Goal: Feedback & Contribution: Leave review/rating

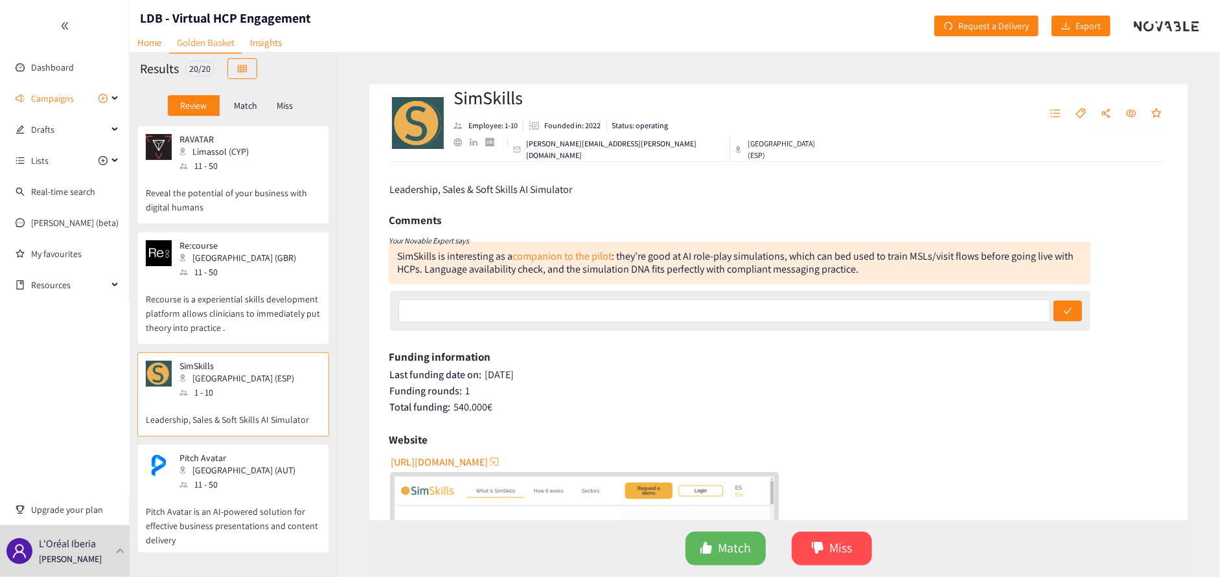
click at [251, 294] on p "Recourse is a experiential skills development platform allows clinicians to imm…" at bounding box center [233, 307] width 175 height 56
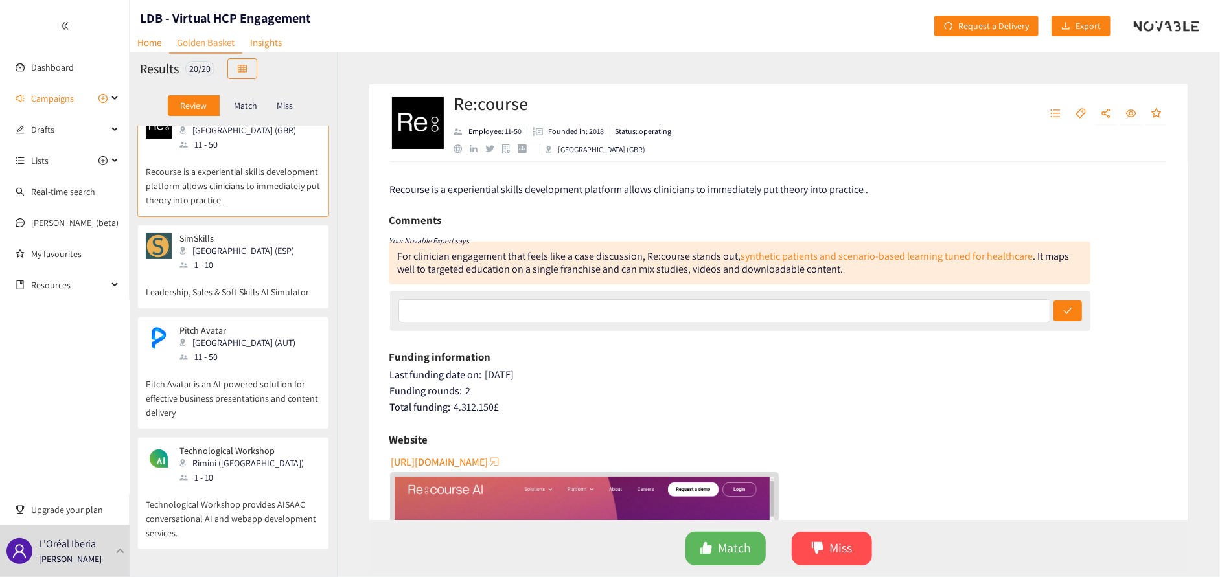
scroll to position [130, 0]
click at [218, 377] on p "Pitch Avatar is an AI-powered solution for effective business presentations and…" at bounding box center [233, 390] width 175 height 56
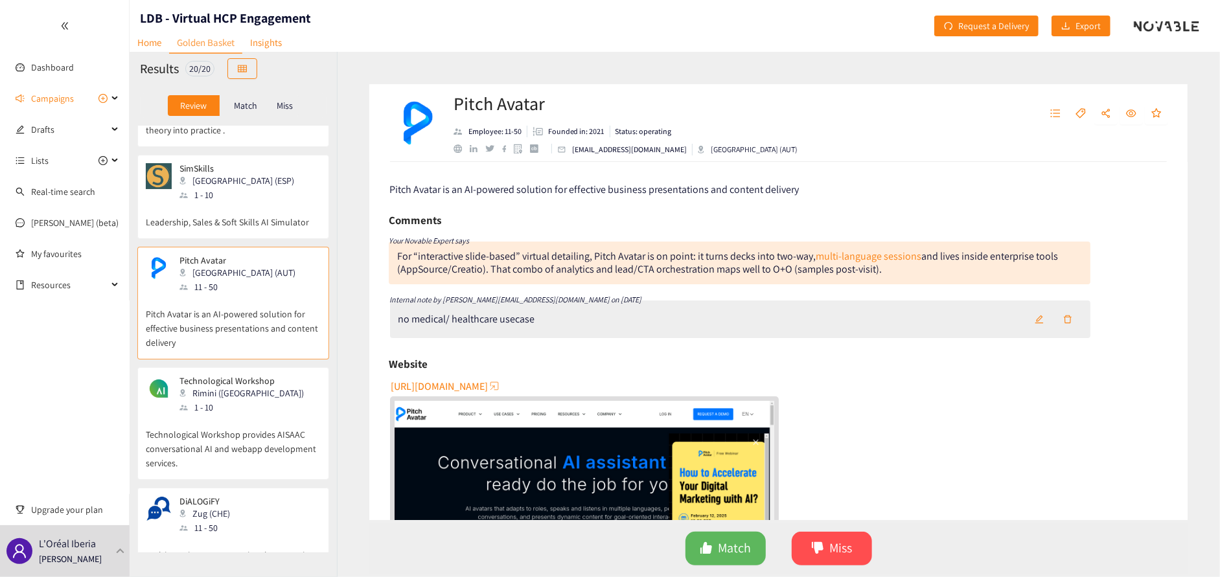
scroll to position [259, 0]
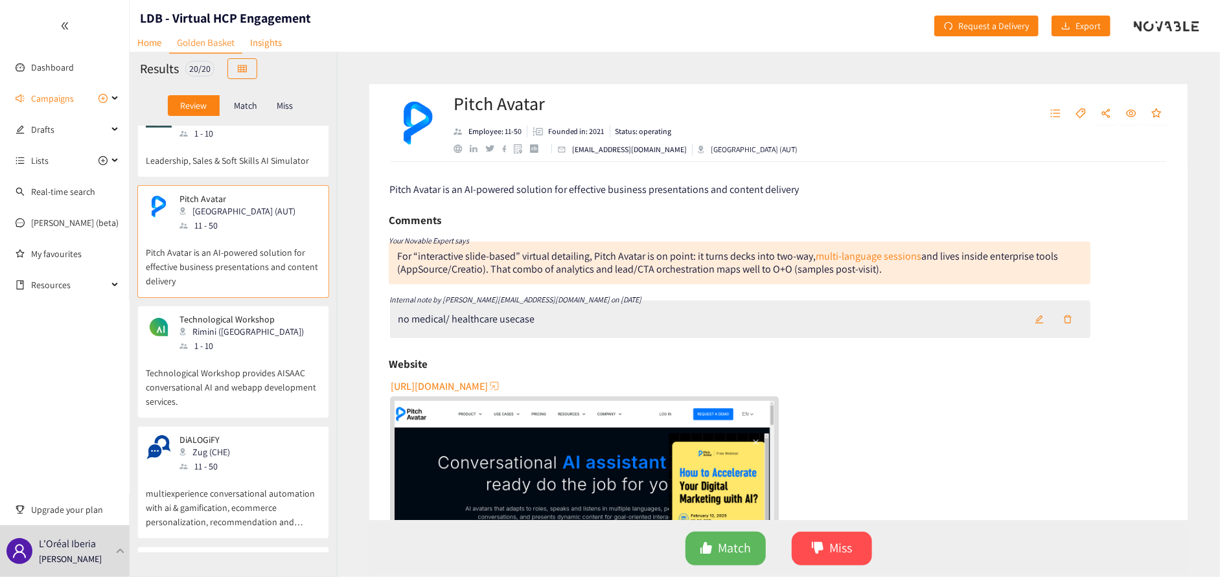
click at [222, 317] on p "Technological Workshop" at bounding box center [241, 319] width 124 height 10
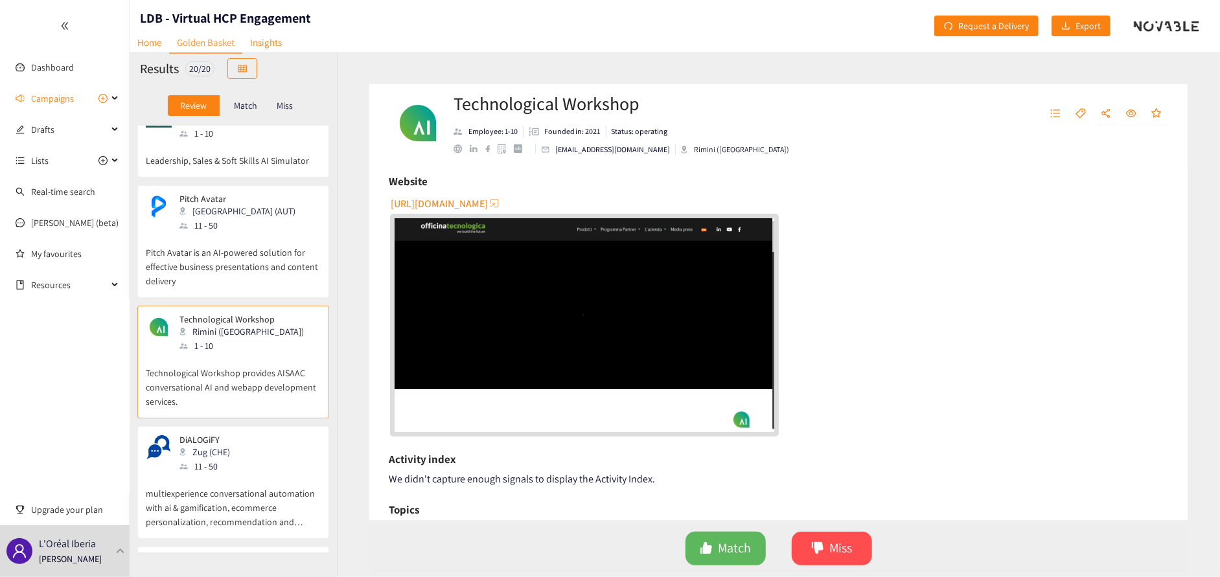
scroll to position [194, 0]
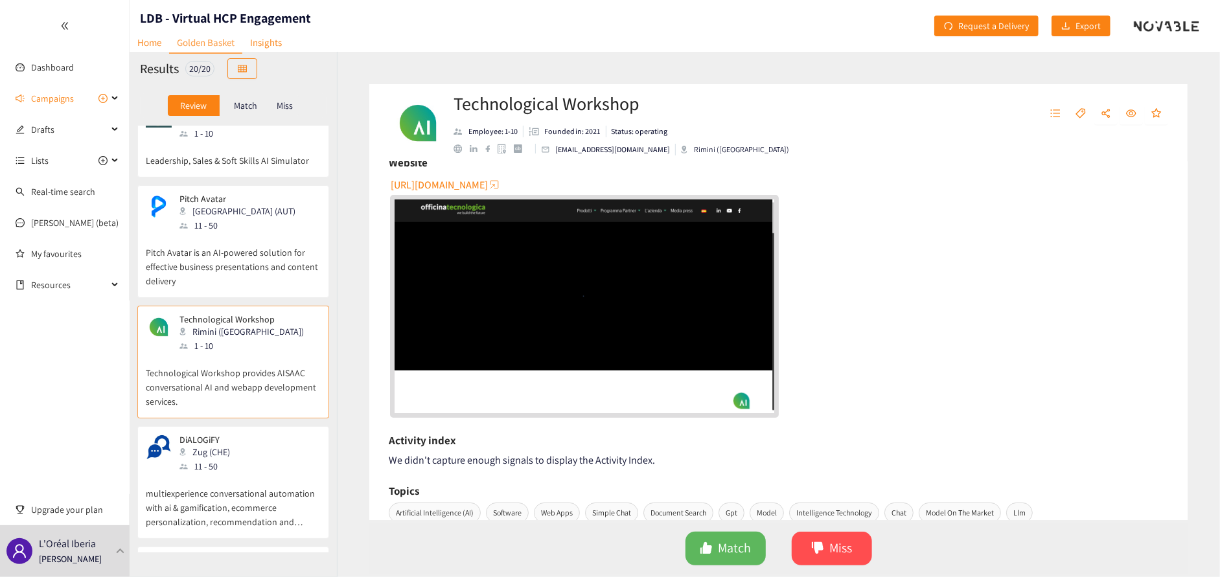
click at [475, 187] on span "[URL][DOMAIN_NAME]" at bounding box center [439, 185] width 97 height 16
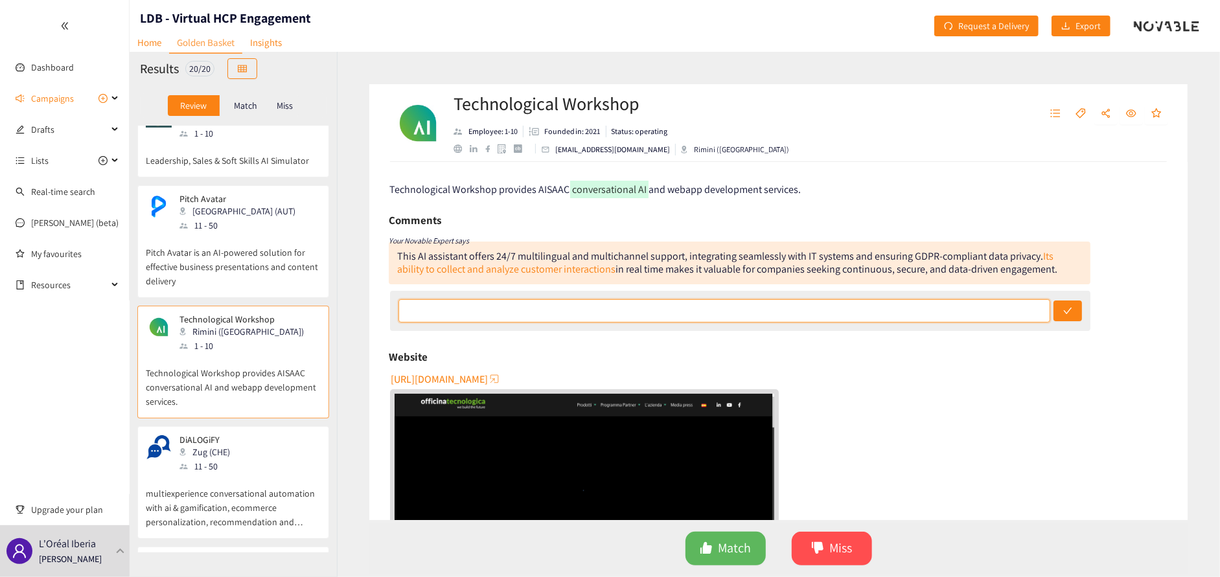
click at [466, 310] on input "text" at bounding box center [724, 310] width 652 height 23
type input "they dont even have a webpage in english, I wonder if there's anyone in the tea…"
click at [1053, 301] on button "submit" at bounding box center [1067, 311] width 29 height 21
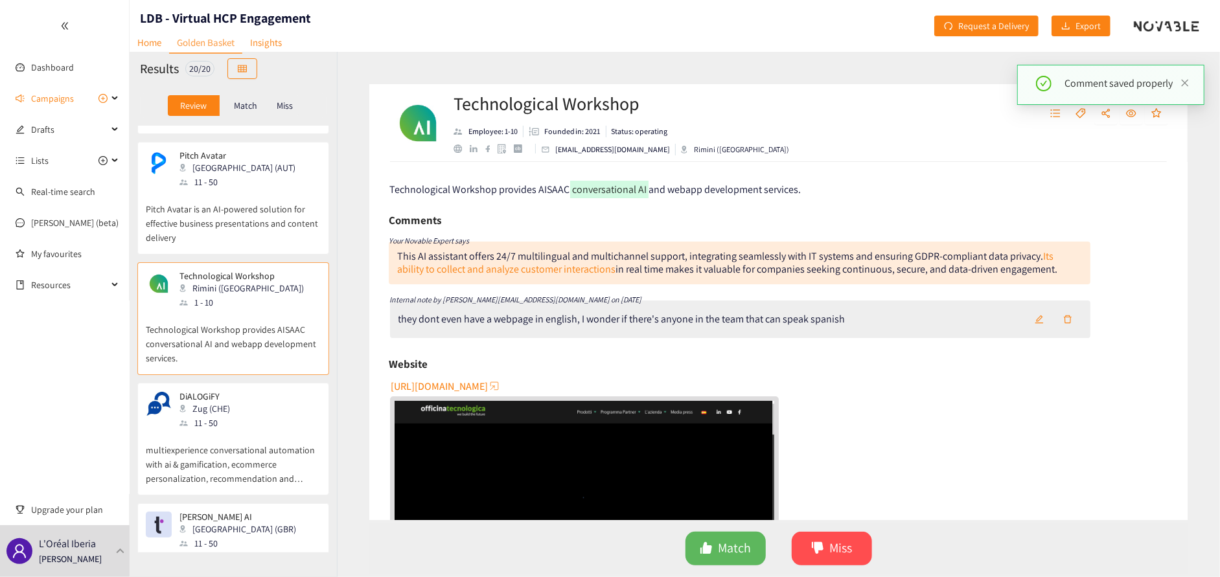
scroll to position [324, 0]
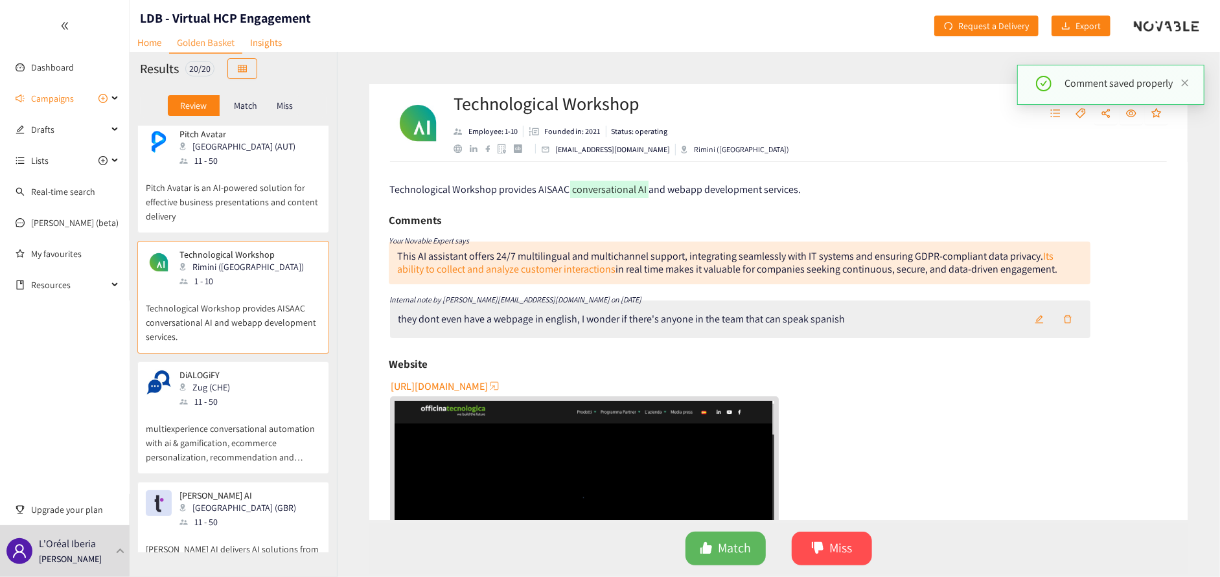
click at [218, 422] on p "multiexperience conversational automation with ai & gamification, ecommerce per…" at bounding box center [233, 437] width 175 height 56
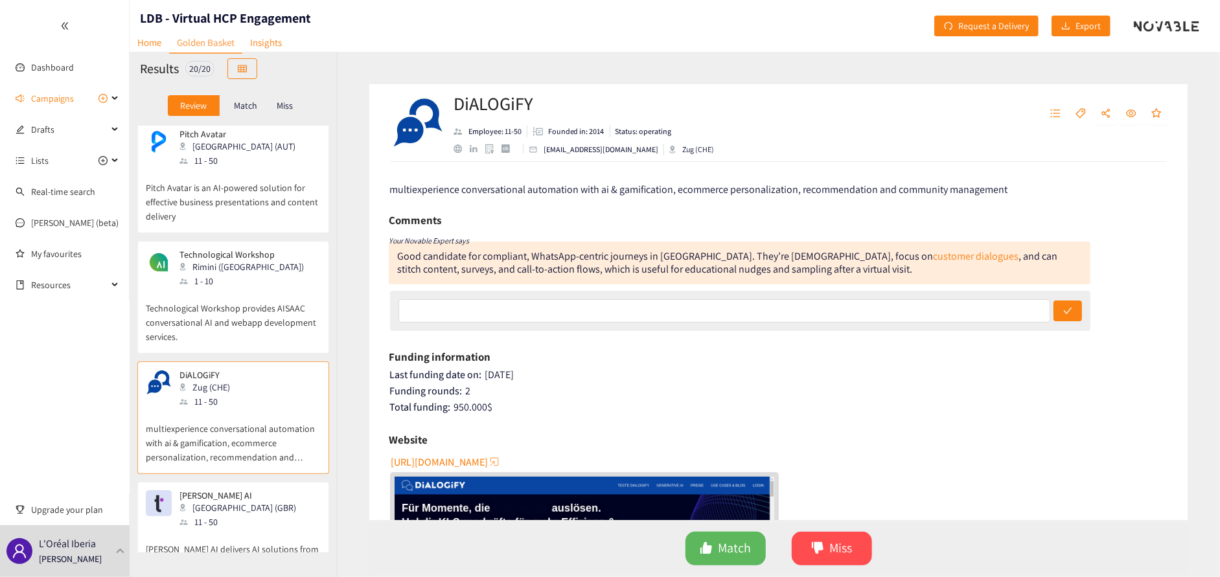
click at [455, 459] on span "[URL][DOMAIN_NAME]" at bounding box center [439, 462] width 97 height 16
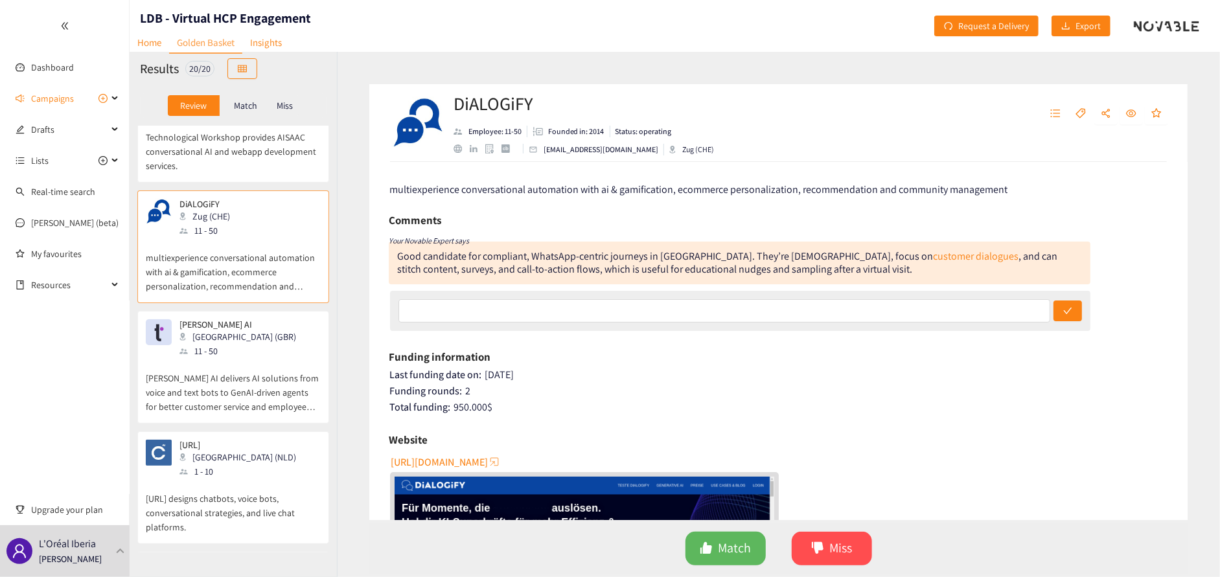
scroll to position [518, 0]
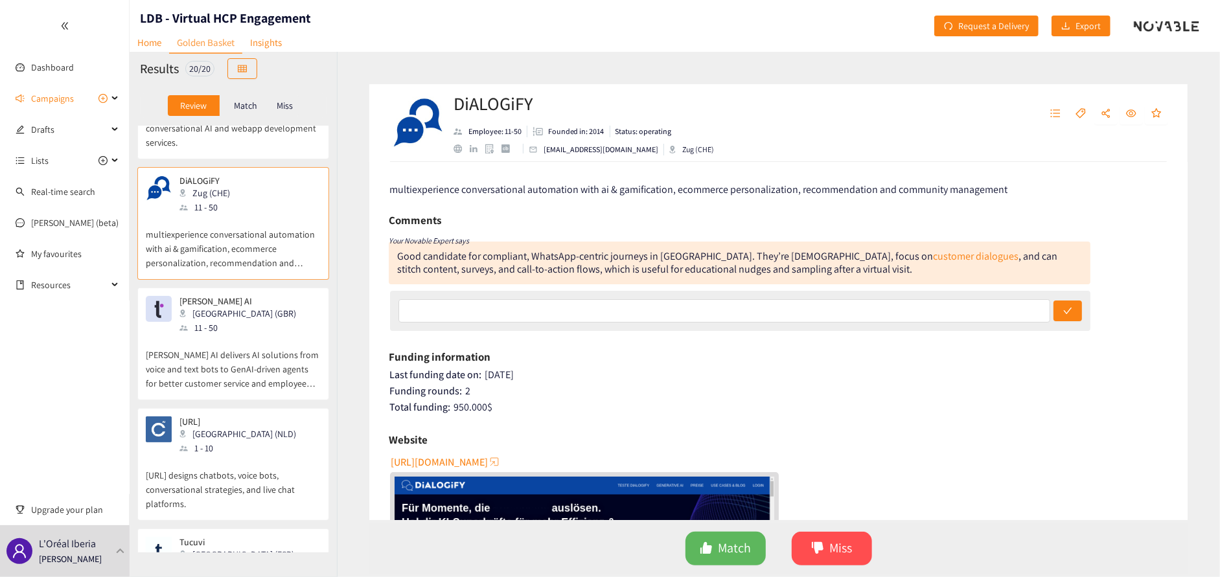
click at [203, 342] on p "[PERSON_NAME] AI delivers AI solutions from voice and text bots to GenAI-driven…" at bounding box center [233, 363] width 175 height 56
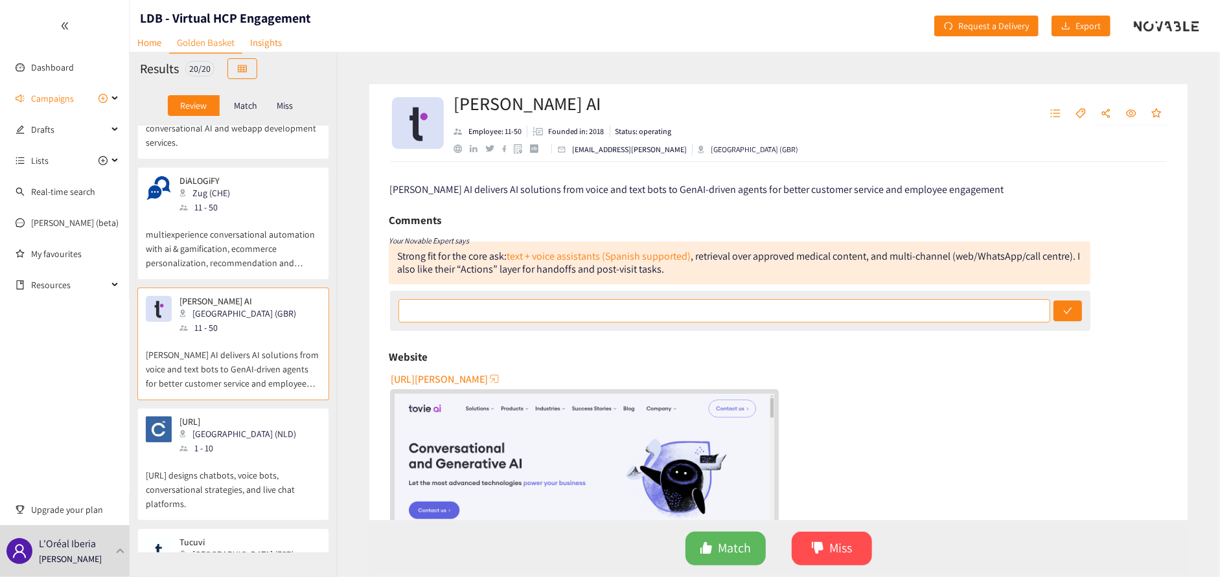
scroll to position [65, 0]
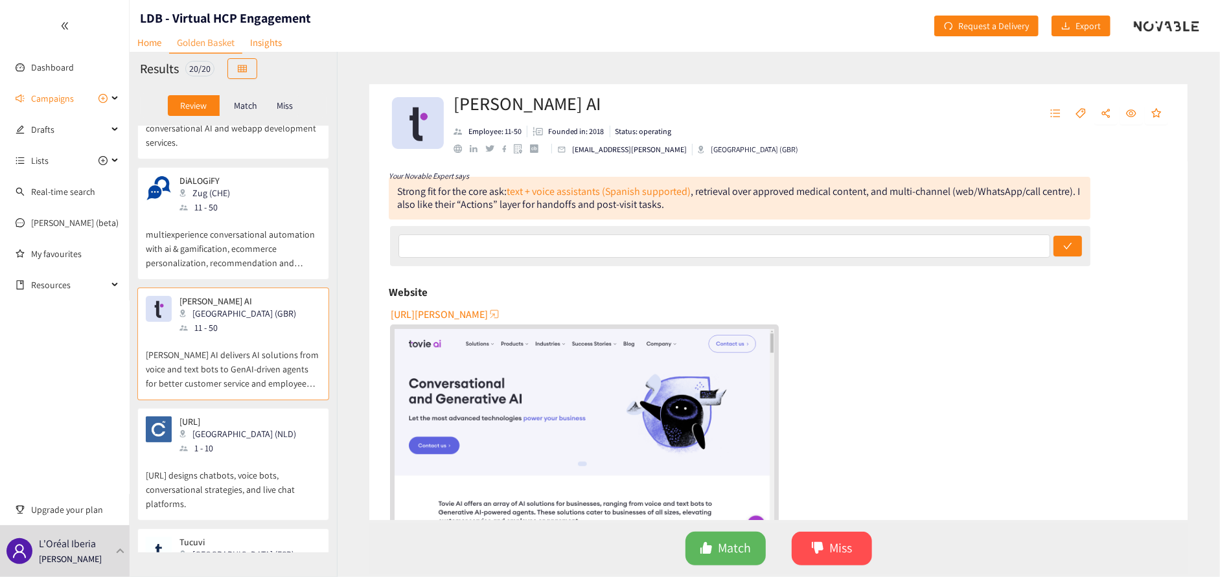
click at [422, 312] on span "[URL][PERSON_NAME]" at bounding box center [439, 314] width 97 height 16
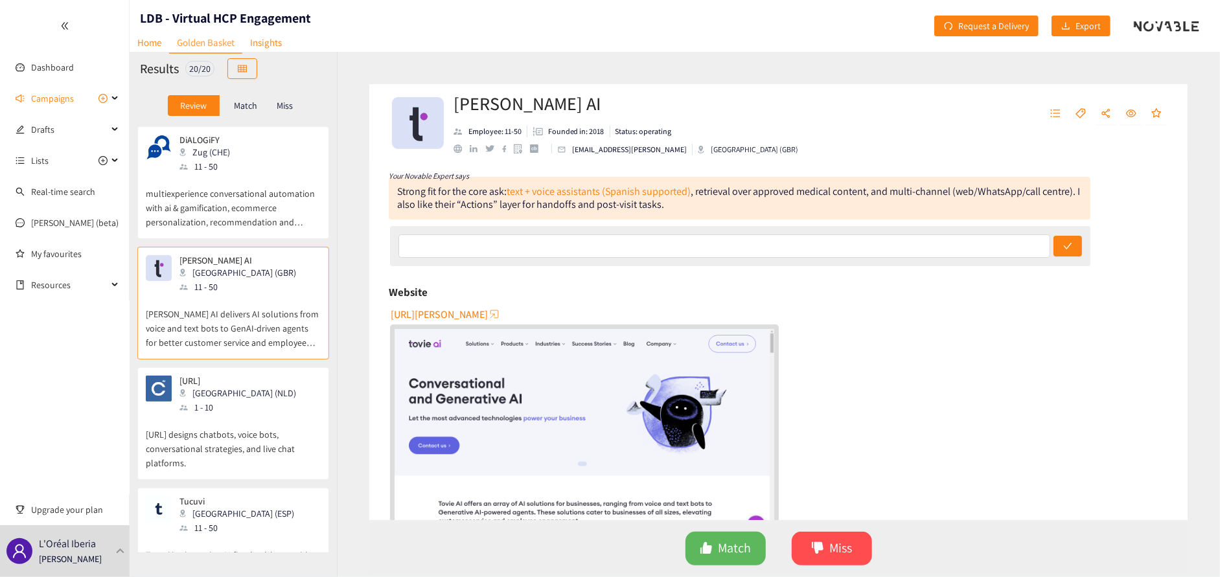
scroll to position [583, 0]
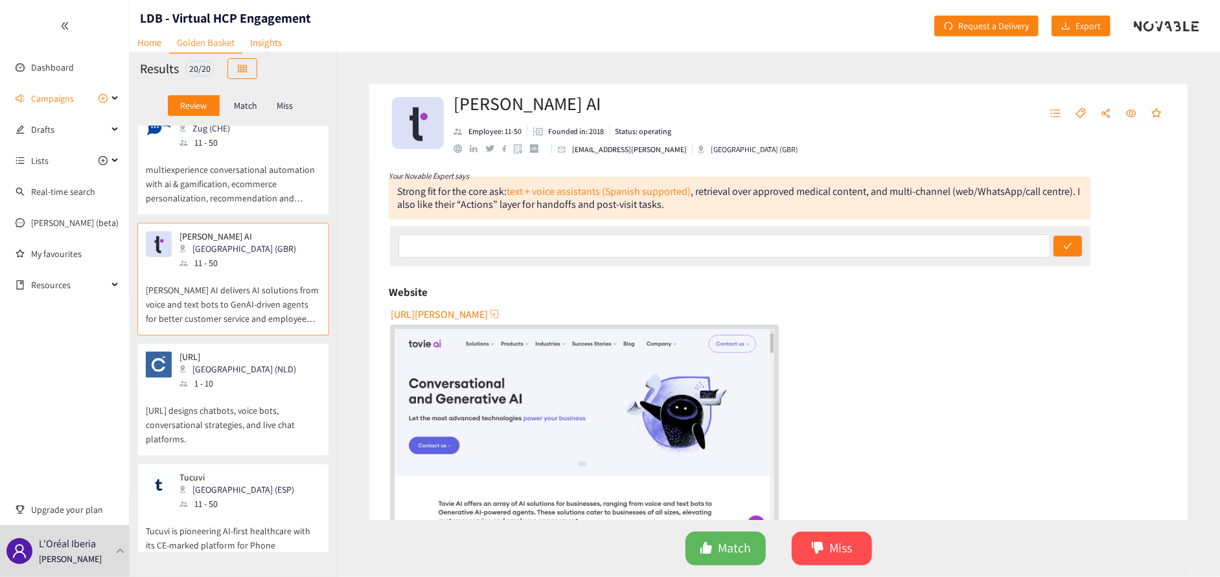
click at [253, 409] on p "[URL] designs chatbots, voice bots, conversational strategies, and live chat pl…" at bounding box center [233, 419] width 175 height 56
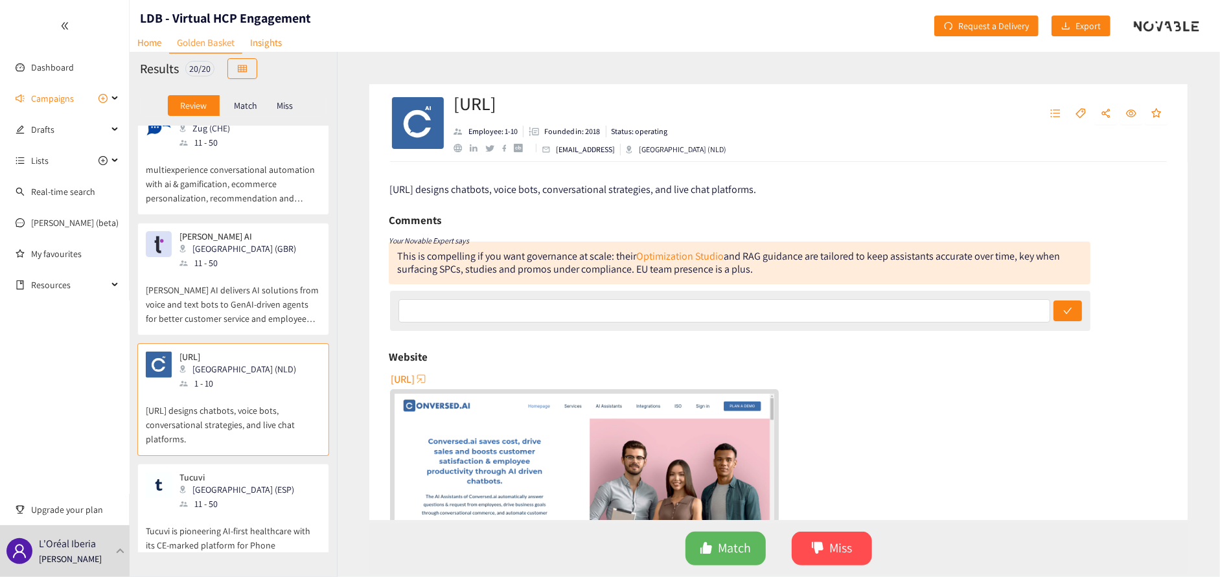
click at [415, 380] on span "[URL]" at bounding box center [403, 379] width 24 height 16
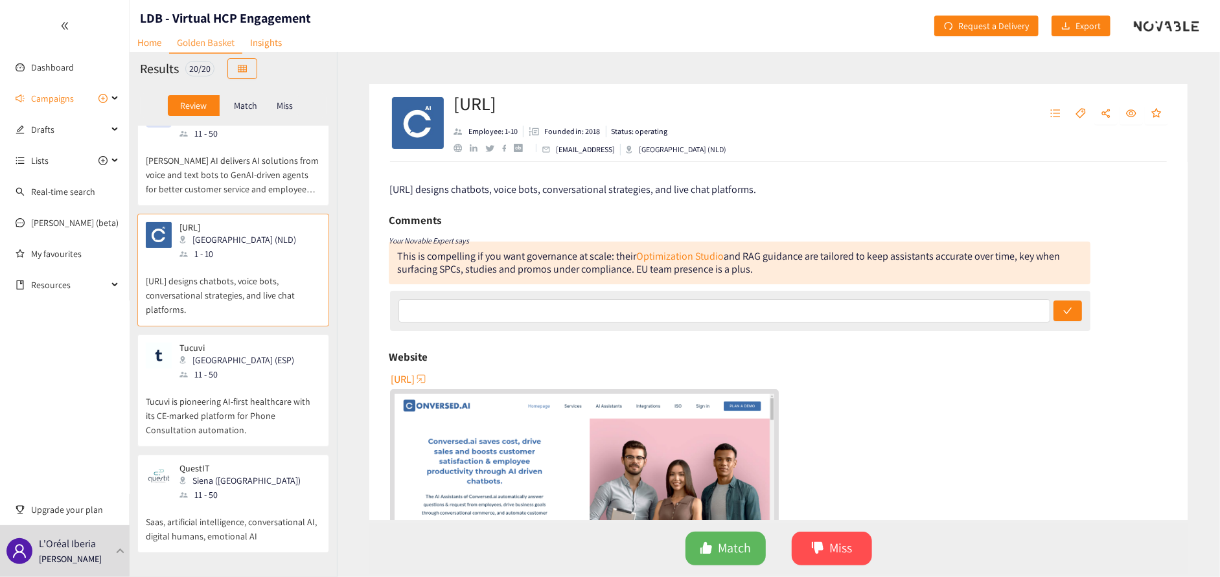
scroll to position [777, 0]
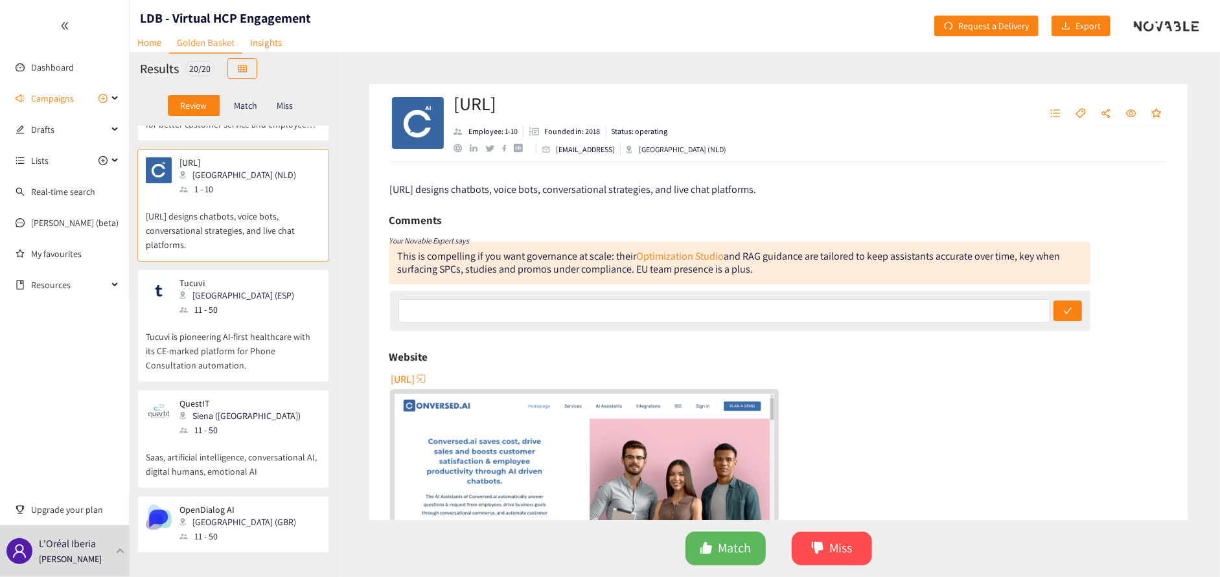
click at [222, 370] on p "Tucuvi is pioneering AI-first healthcare with its CE-marked platform for Phone …" at bounding box center [233, 345] width 175 height 56
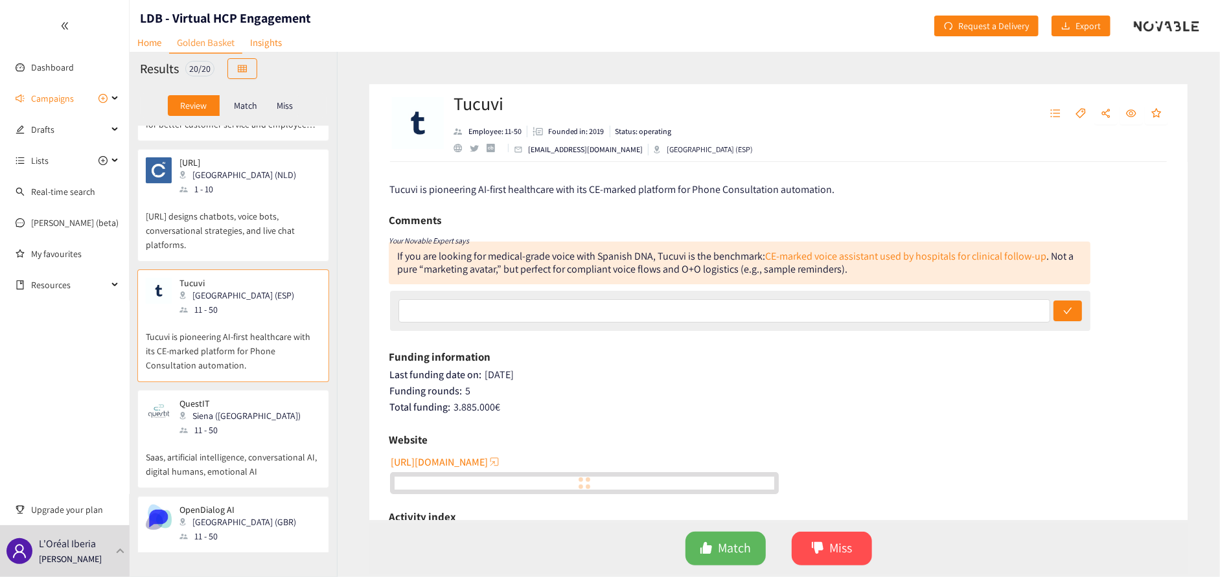
click at [236, 435] on div "QuestIT Siena ([GEOGRAPHIC_DATA]) 11 - 50" at bounding box center [233, 417] width 175 height 39
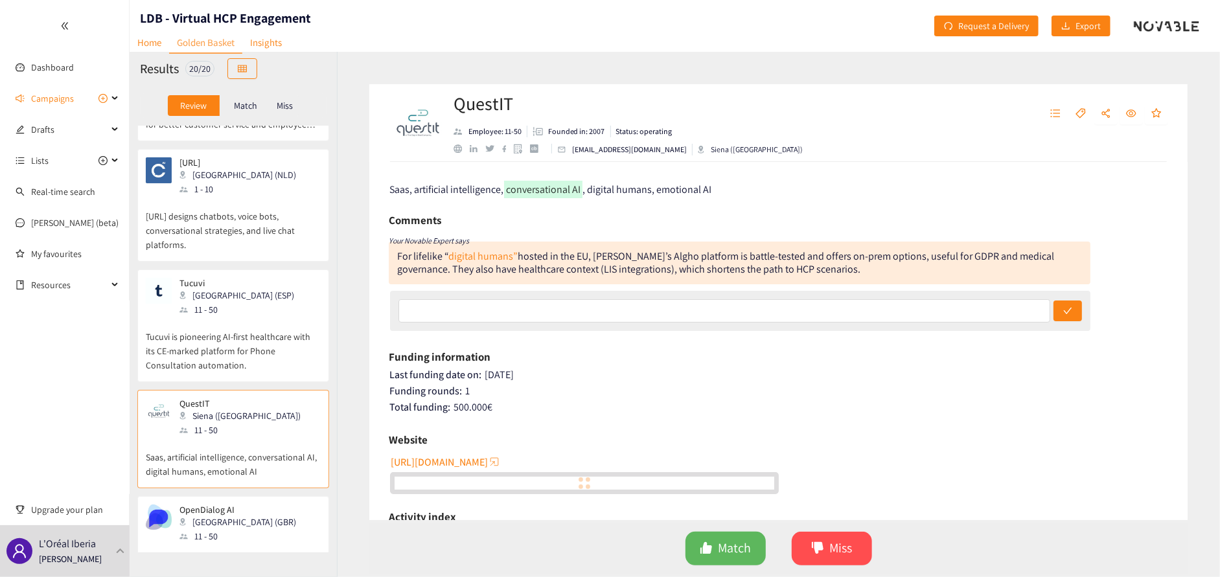
click at [246, 338] on p "Tucuvi is pioneering AI-first healthcare with its CE-marked platform for Phone …" at bounding box center [233, 345] width 175 height 56
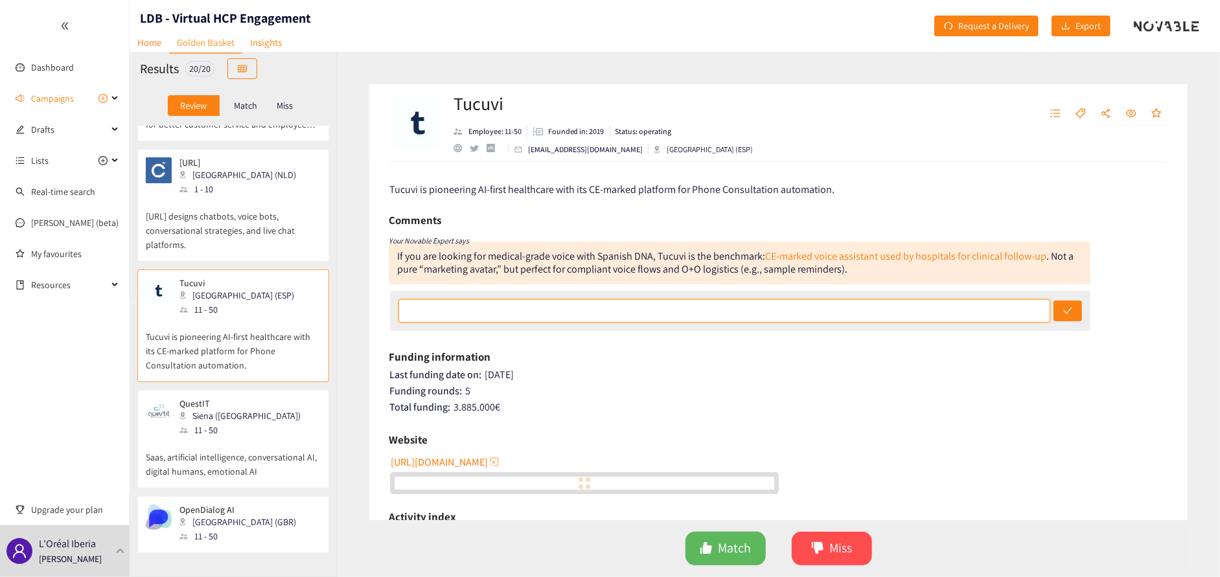
click at [492, 315] on input "text" at bounding box center [724, 310] width 652 height 23
click at [411, 319] on input "text" at bounding box center [724, 310] width 652 height 23
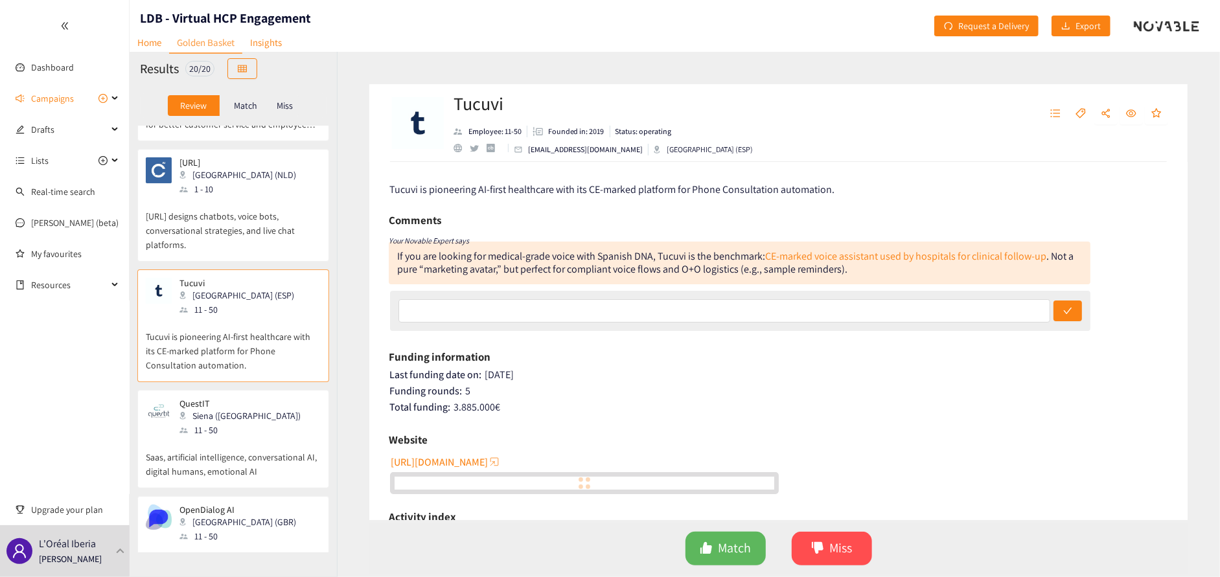
click at [393, 319] on div at bounding box center [740, 311] width 700 height 40
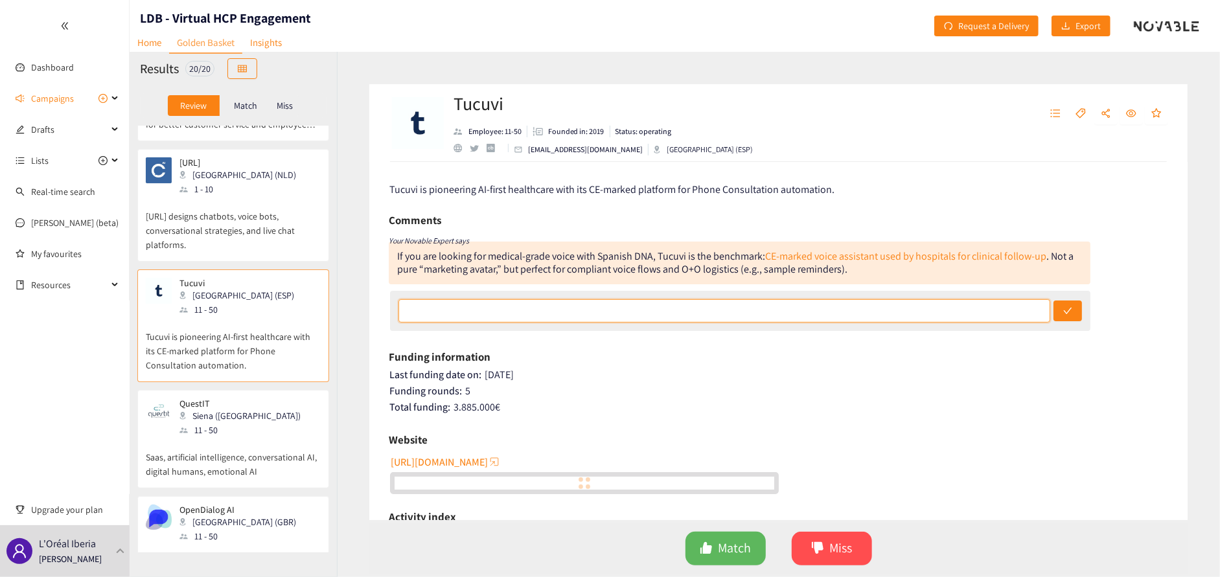
click at [514, 310] on input "text" at bounding box center [724, 310] width 652 height 23
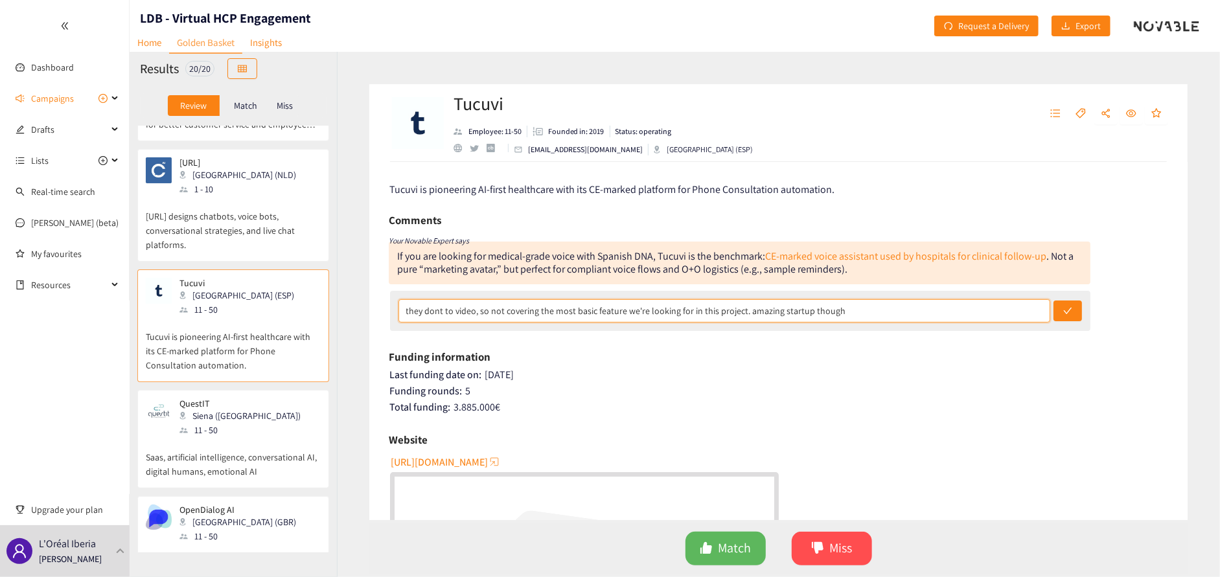
click at [448, 314] on input "they dont to video, so not covering the most basic feature we're looking for in…" at bounding box center [724, 310] width 652 height 23
type input "they dont do video, so not covering the most basic feature we're looking for in…"
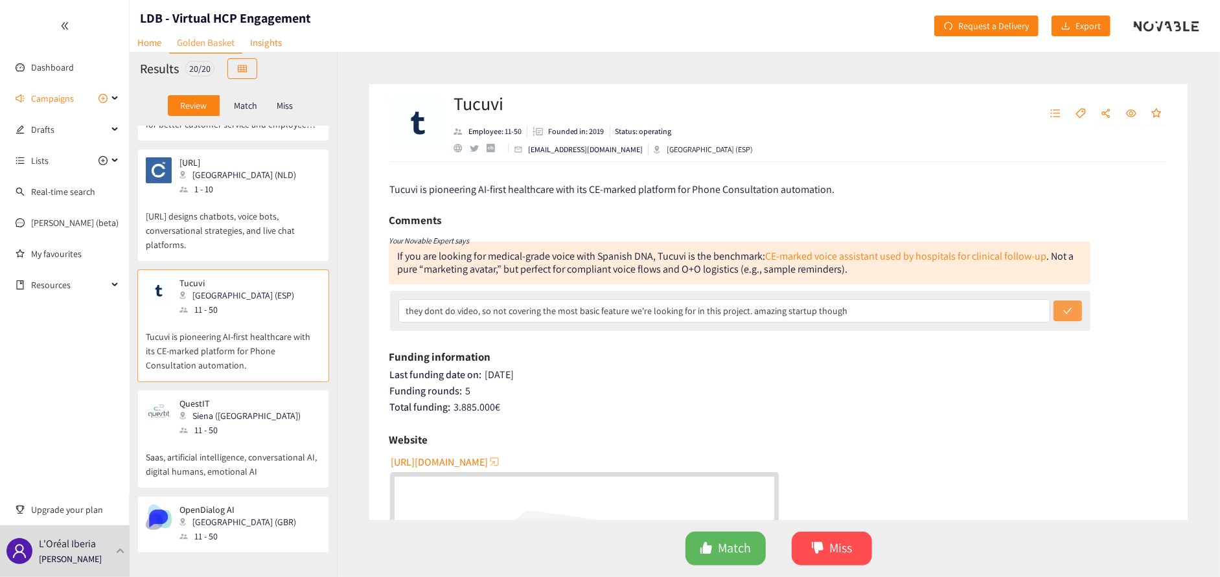
click at [1057, 318] on button "submit" at bounding box center [1067, 311] width 29 height 21
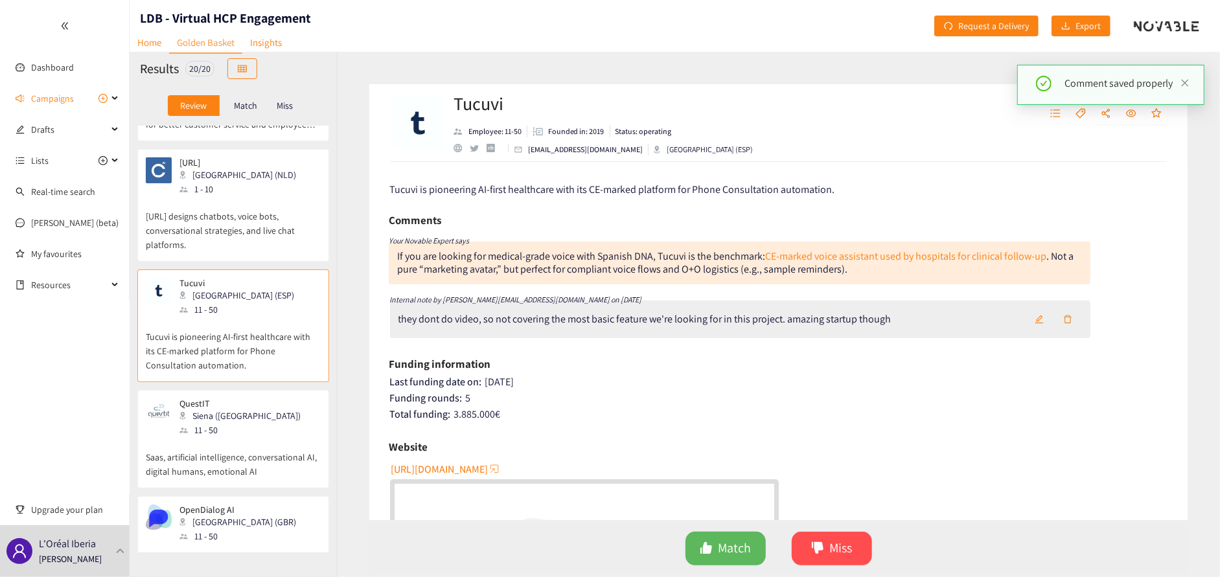
scroll to position [65, 0]
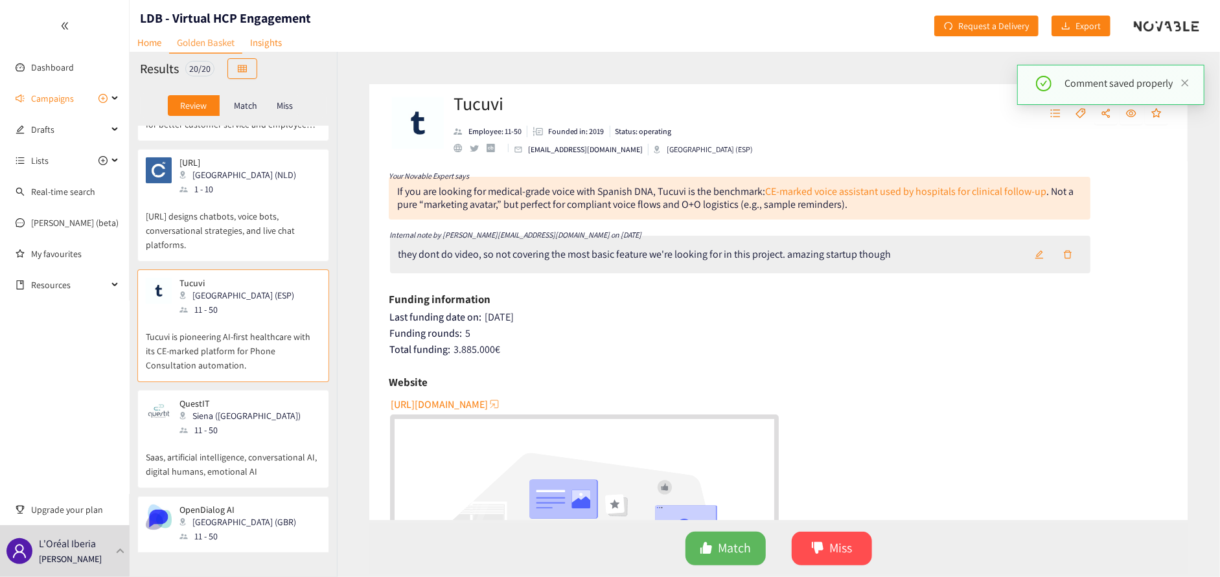
click at [178, 443] on p "Saas, artificial intelligence, conversational AI, digital humans, emotional AI" at bounding box center [233, 457] width 175 height 41
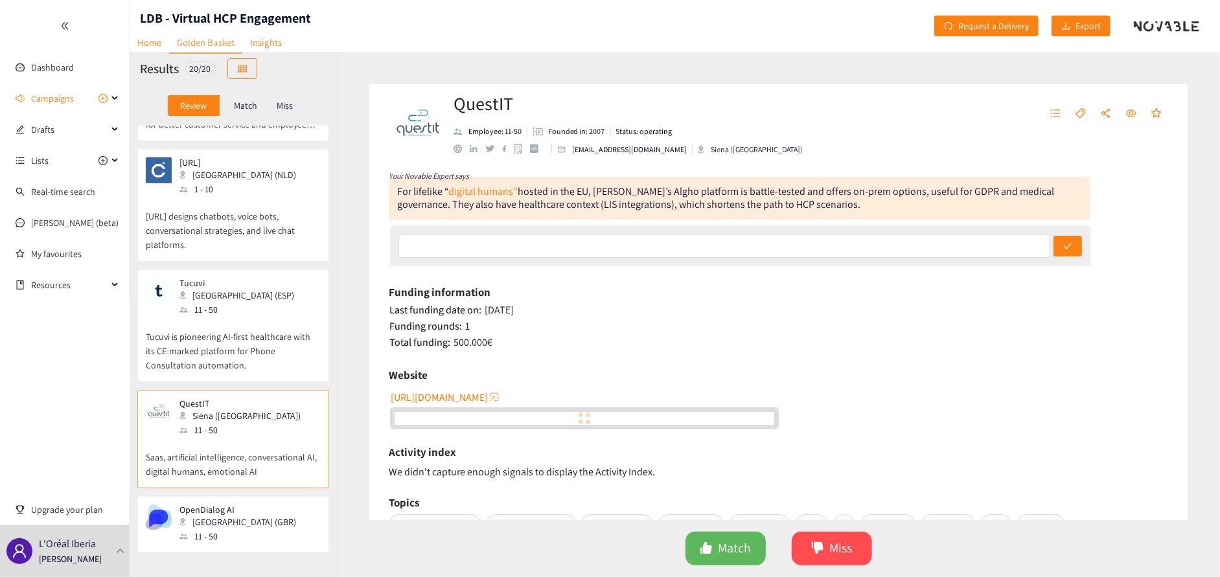
click at [485, 391] on span "[URL][DOMAIN_NAME]" at bounding box center [439, 397] width 97 height 16
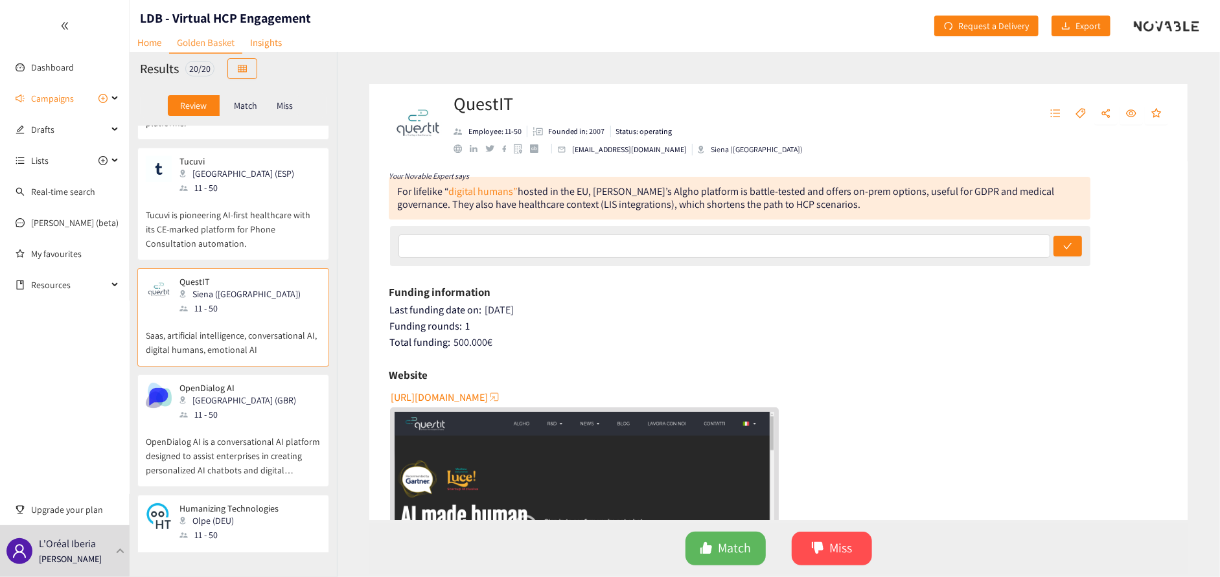
scroll to position [972, 0]
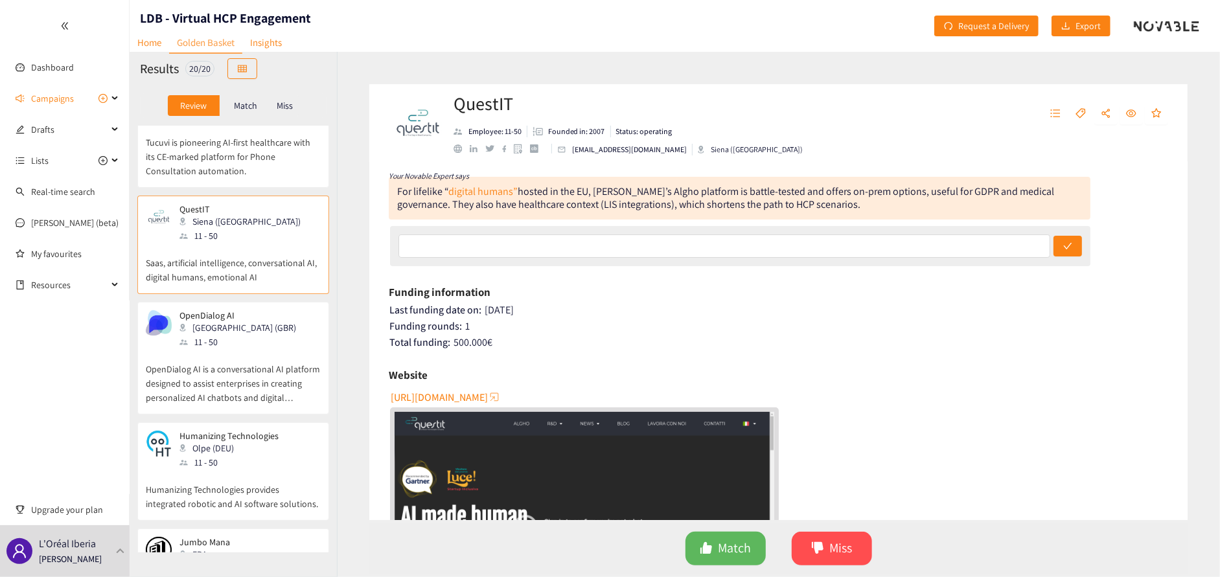
click at [252, 361] on p "OpenDialog AI is a conversational AI platform designed to assist enterprises in…" at bounding box center [233, 377] width 175 height 56
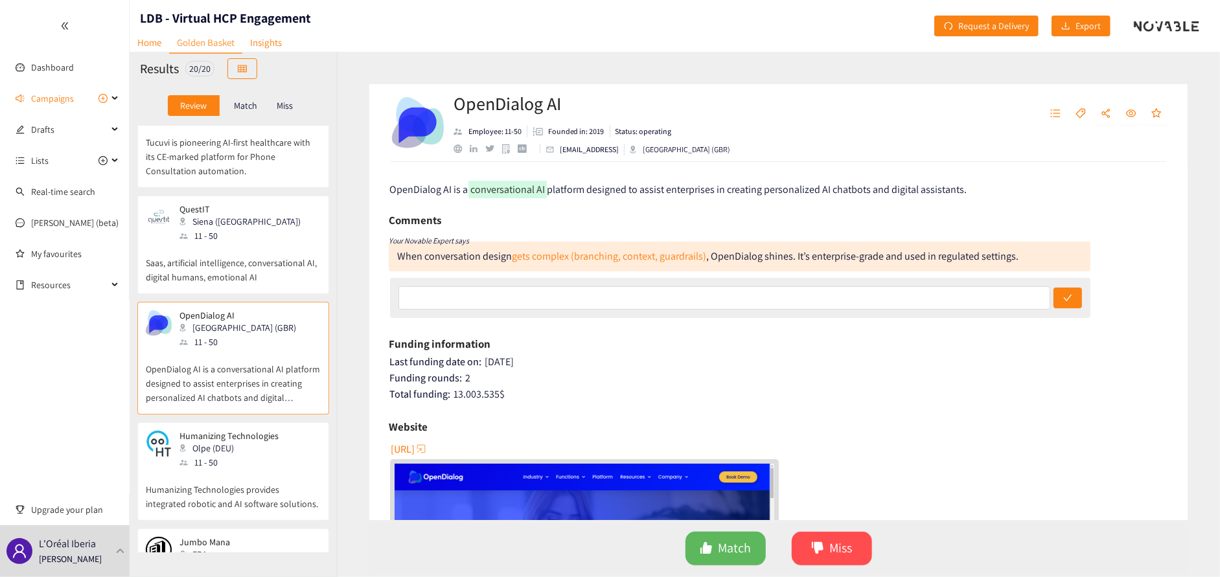
click at [415, 448] on span "[URL]" at bounding box center [403, 449] width 24 height 16
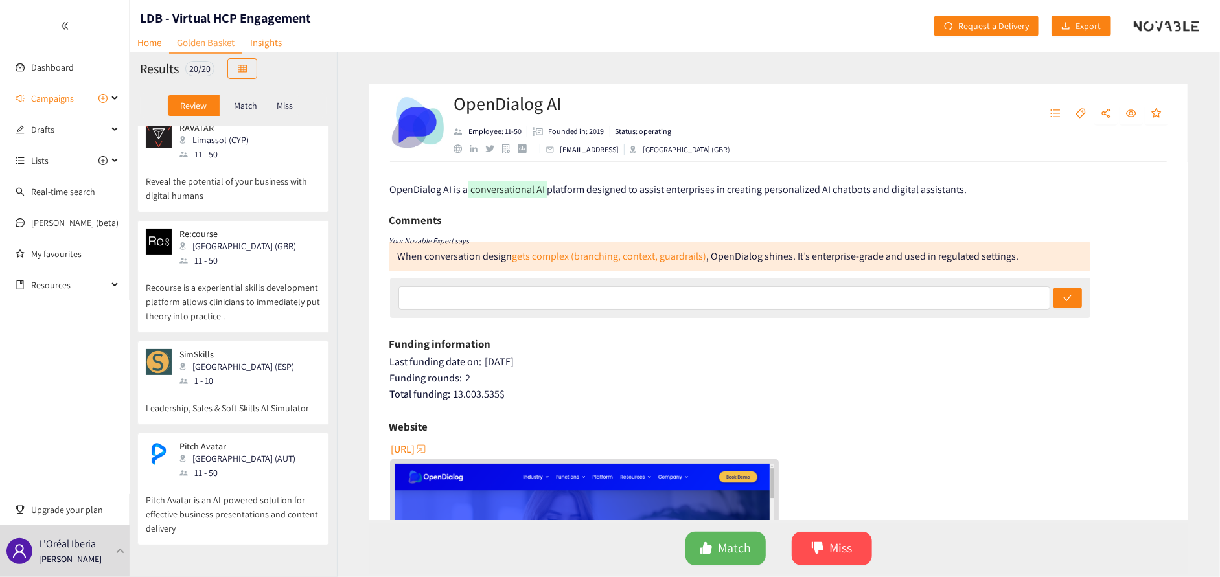
scroll to position [0, 0]
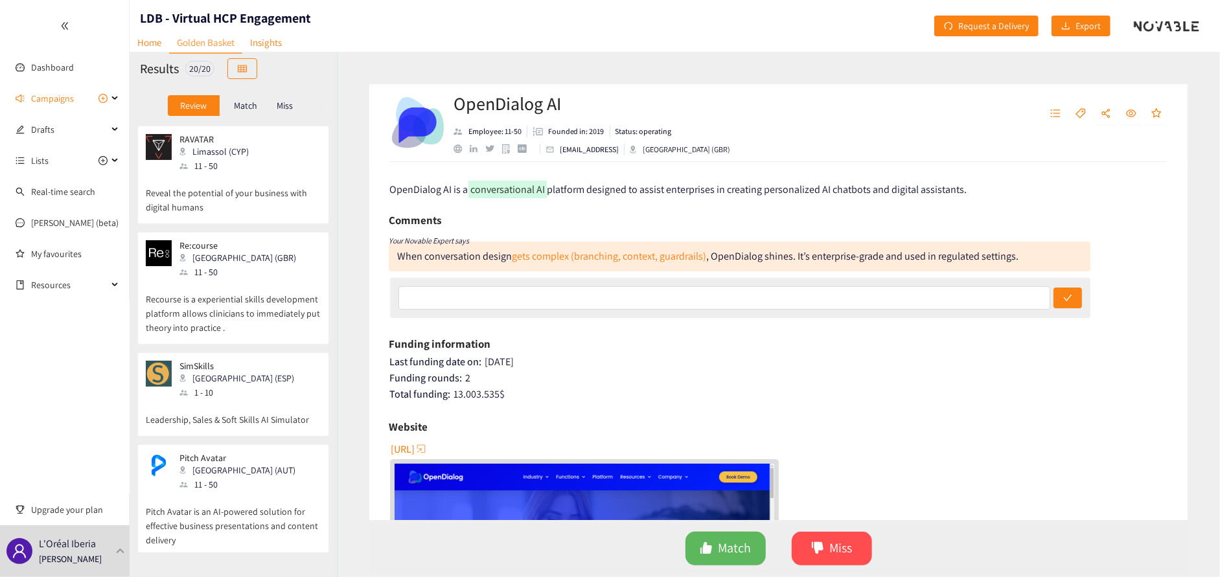
click at [207, 303] on p "Recourse is a experiential skills development platform allows clinicians to imm…" at bounding box center [233, 307] width 175 height 56
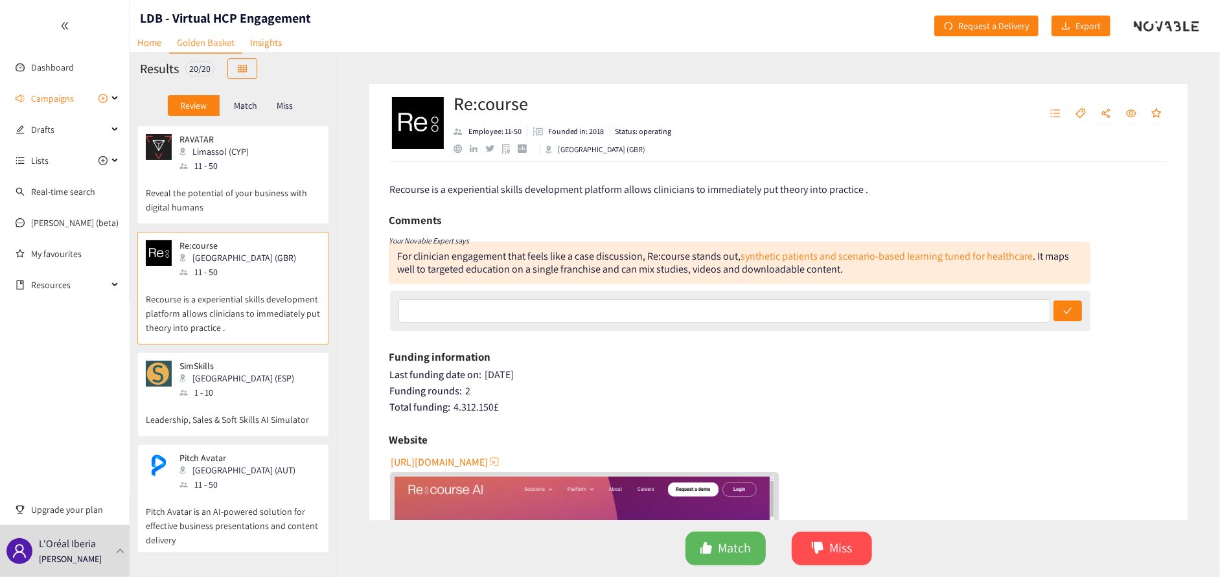
click at [479, 462] on span "[URL][DOMAIN_NAME]" at bounding box center [439, 462] width 97 height 16
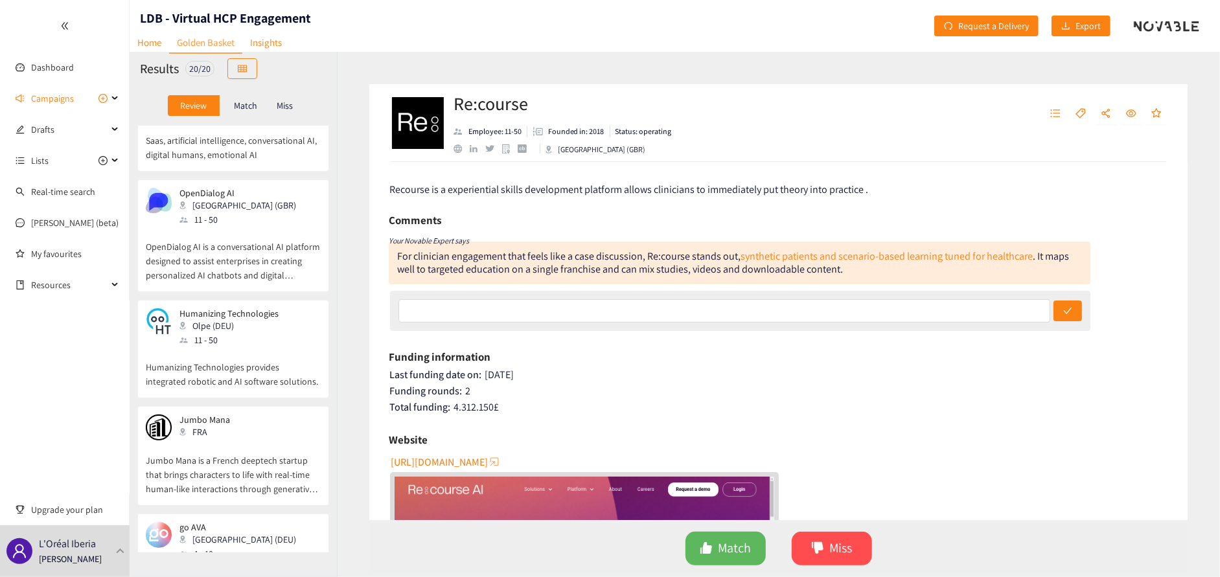
scroll to position [1101, 0]
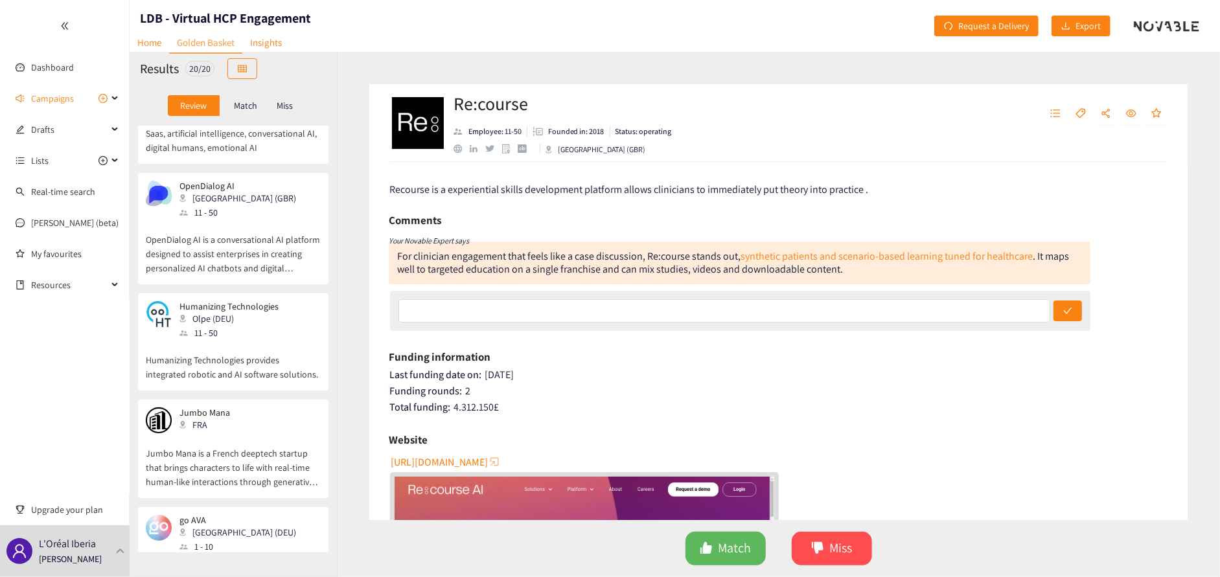
click at [246, 357] on p "Humanizing Technologies provides integrated robotic and AI software solutions." at bounding box center [233, 360] width 175 height 41
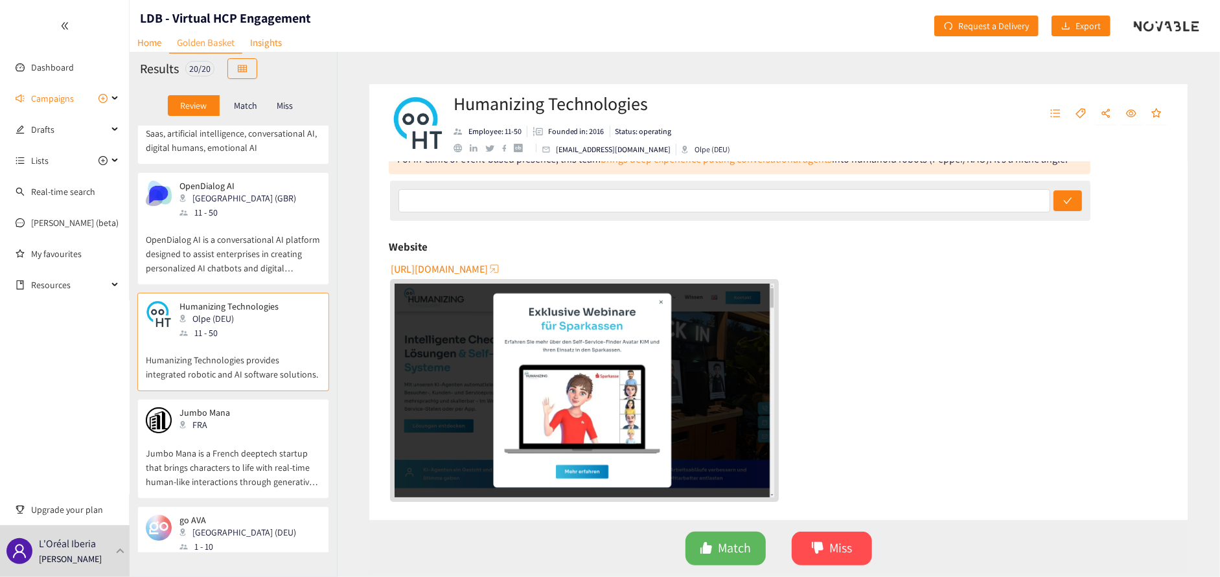
scroll to position [130, 0]
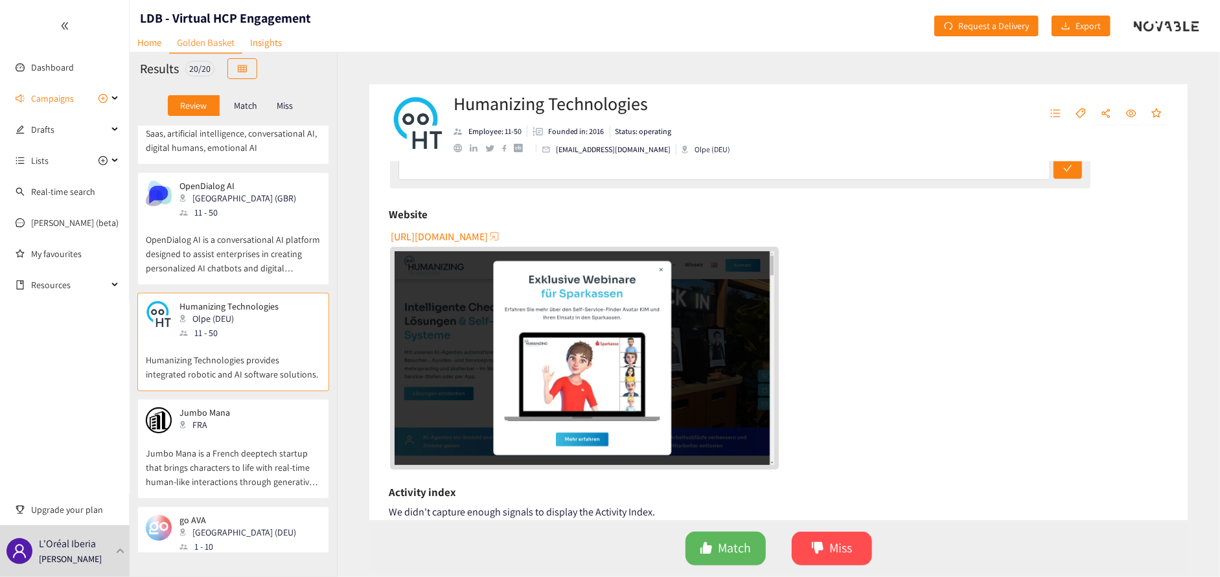
click at [192, 430] on div "FRA" at bounding box center [209, 425] width 60 height 14
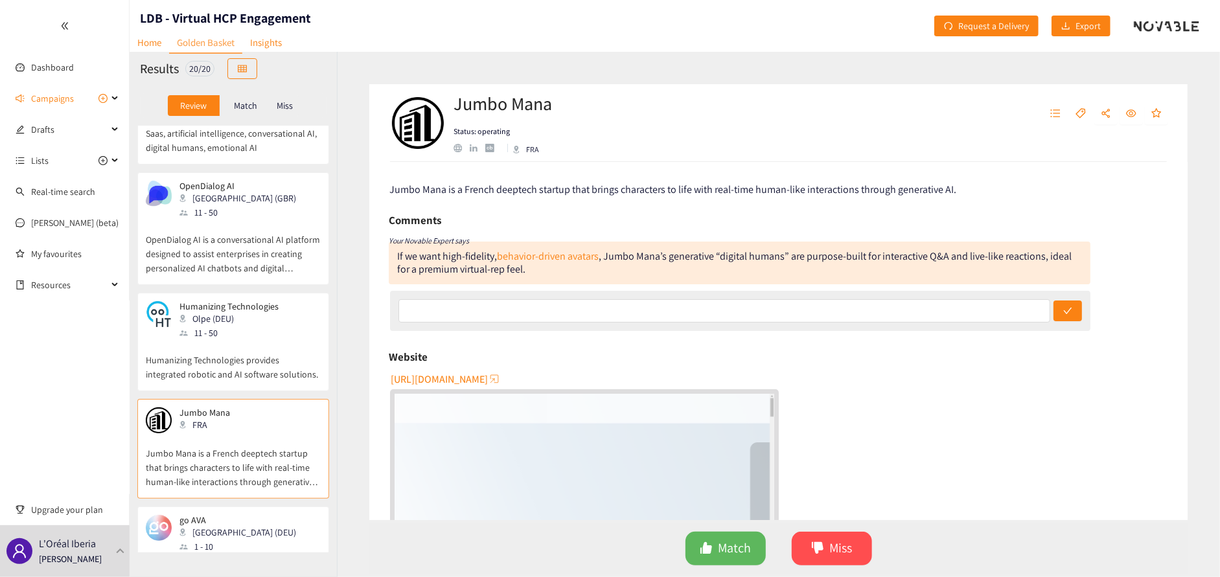
click at [476, 380] on span "[URL][DOMAIN_NAME]" at bounding box center [439, 379] width 97 height 16
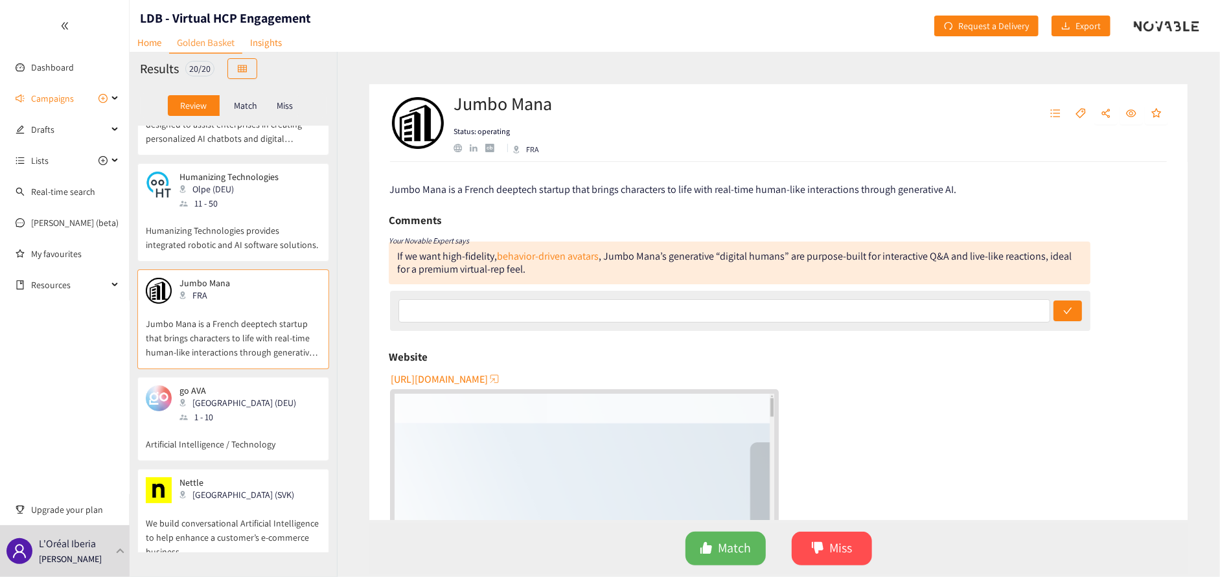
scroll to position [1296, 0]
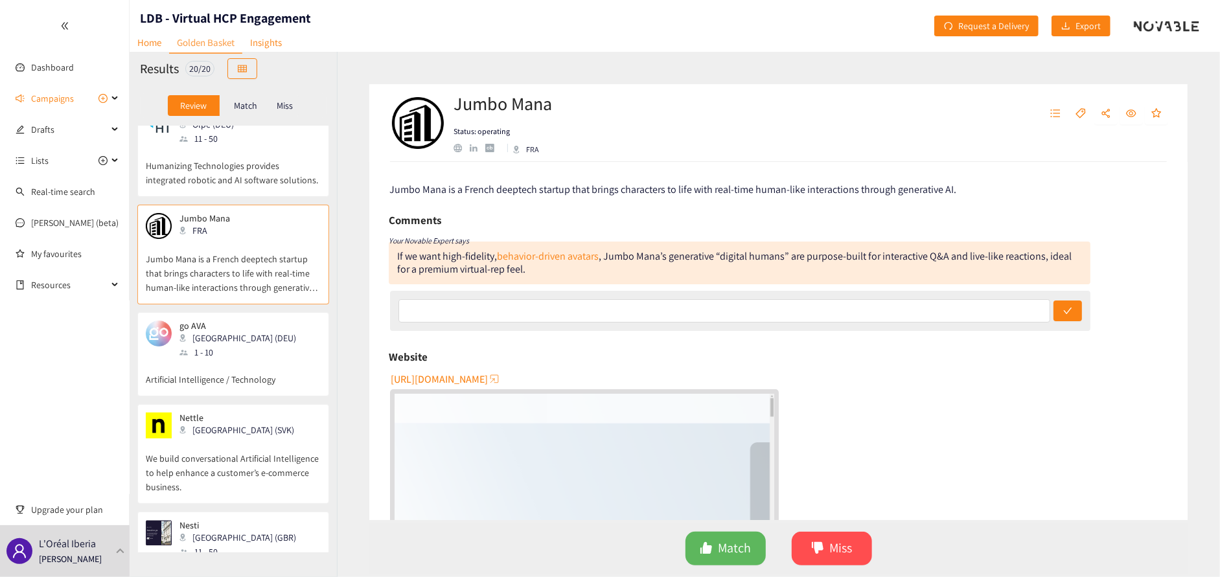
click at [227, 384] on p "Artificial Intelligence / Technology" at bounding box center [233, 373] width 175 height 27
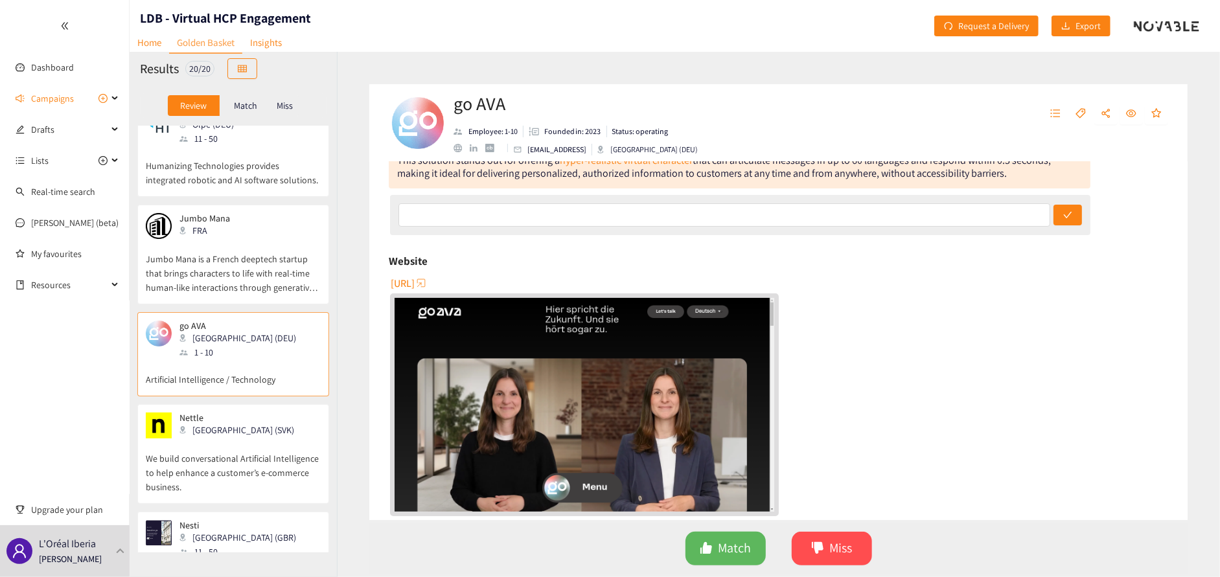
scroll to position [130, 0]
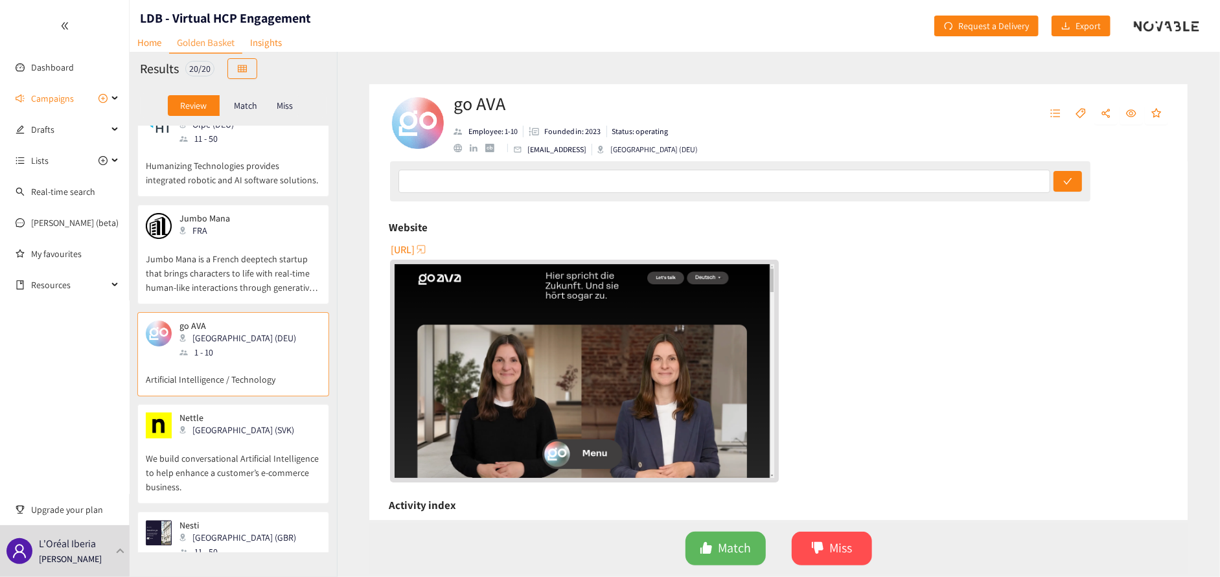
click at [415, 248] on span "[URL]" at bounding box center [403, 250] width 24 height 16
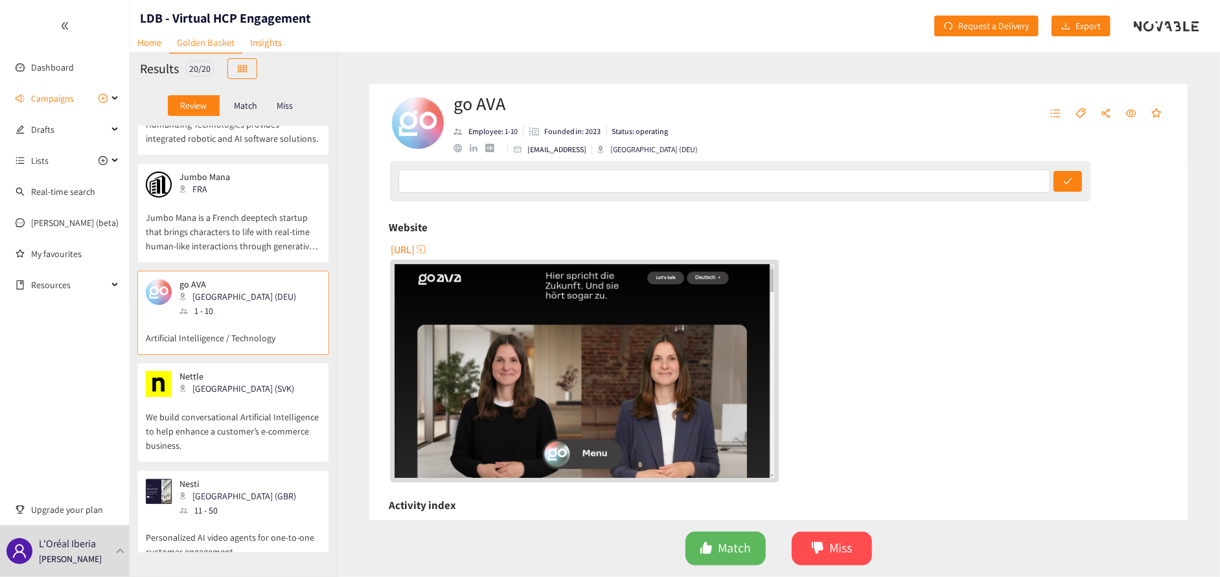
scroll to position [1360, 0]
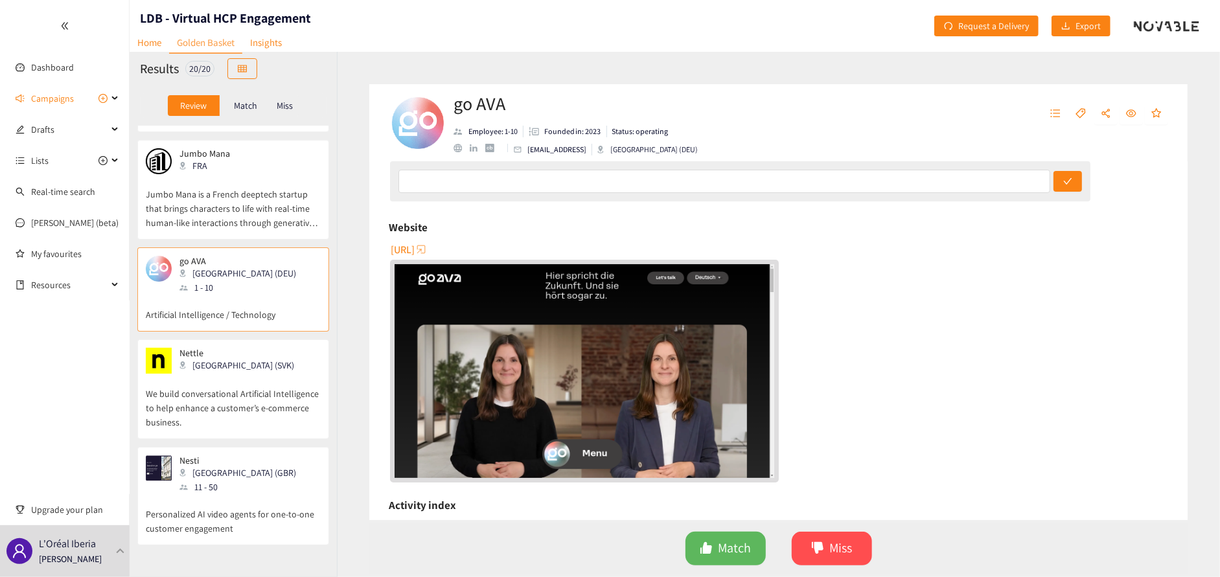
click at [468, 145] on link "website" at bounding box center [461, 148] width 16 height 8
click at [180, 391] on p "We build conversational Artificial Intelligence to help enhance a customer’s e-…" at bounding box center [233, 402] width 175 height 56
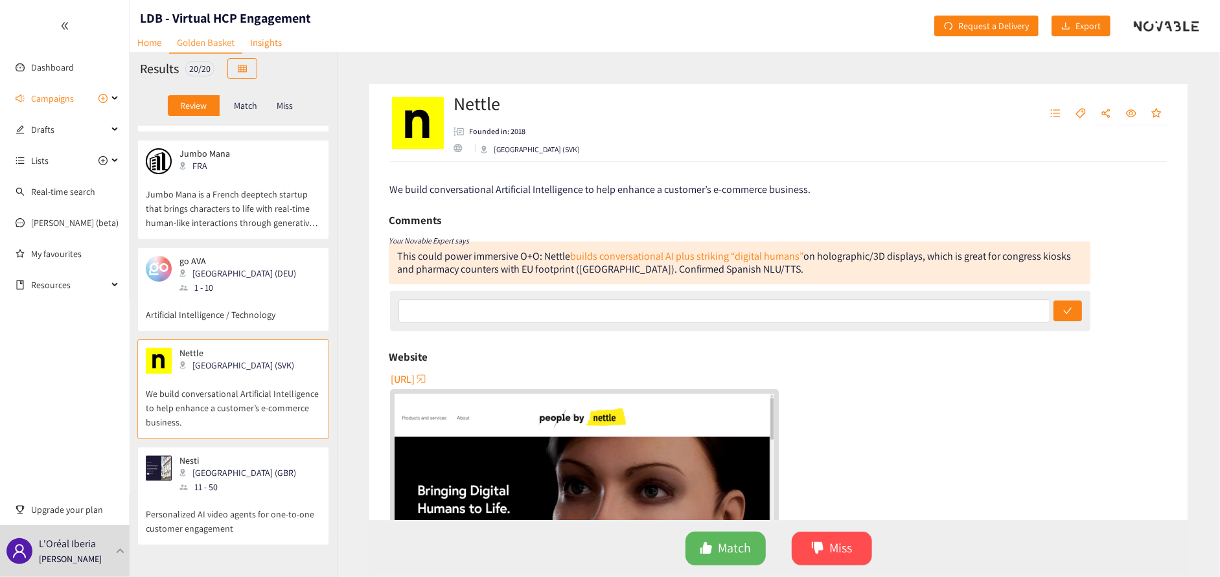
click at [415, 382] on span "[URL]" at bounding box center [403, 379] width 24 height 16
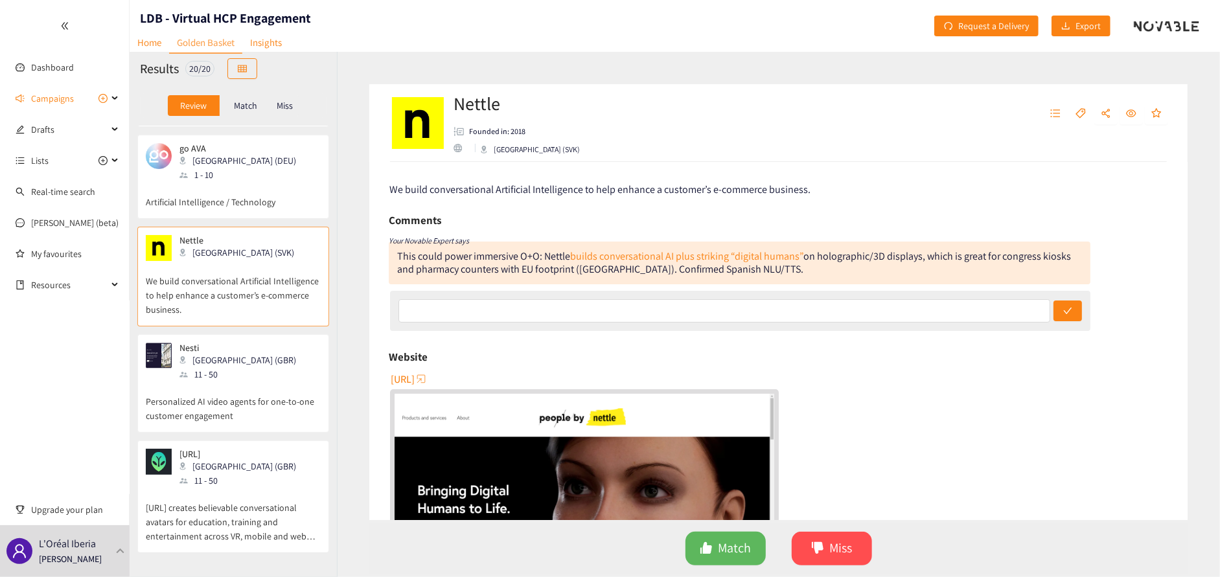
scroll to position [1490, 0]
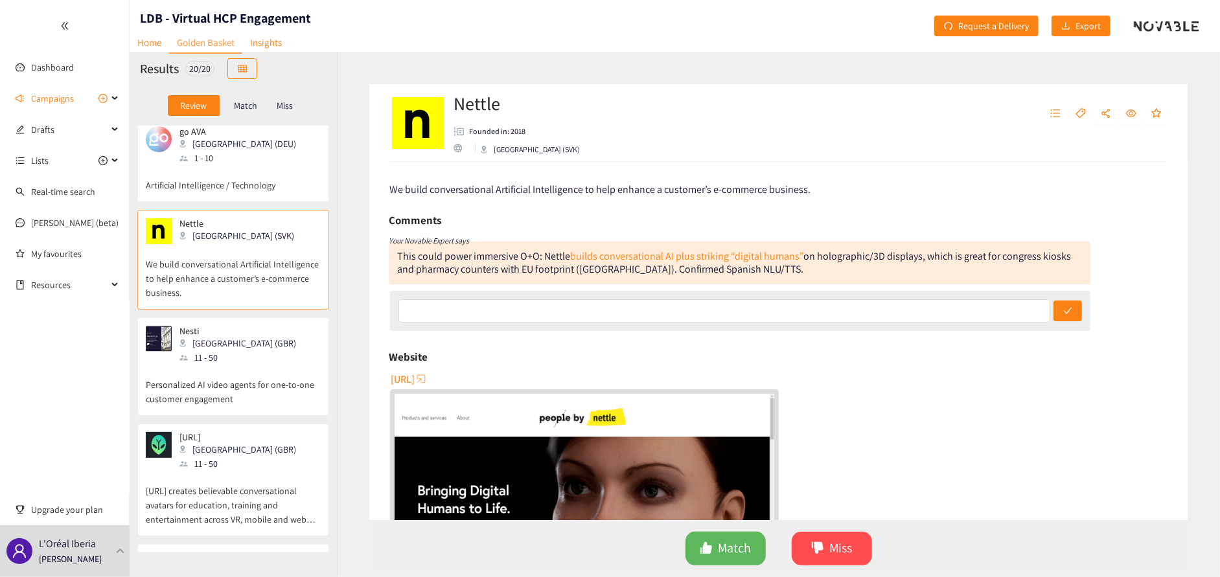
click at [248, 275] on p "We build conversational Artificial Intelligence to help enhance a customer’s e-…" at bounding box center [233, 272] width 175 height 56
click at [253, 395] on p "Personalized AI video agents for one-to-one customer engagement" at bounding box center [233, 385] width 175 height 41
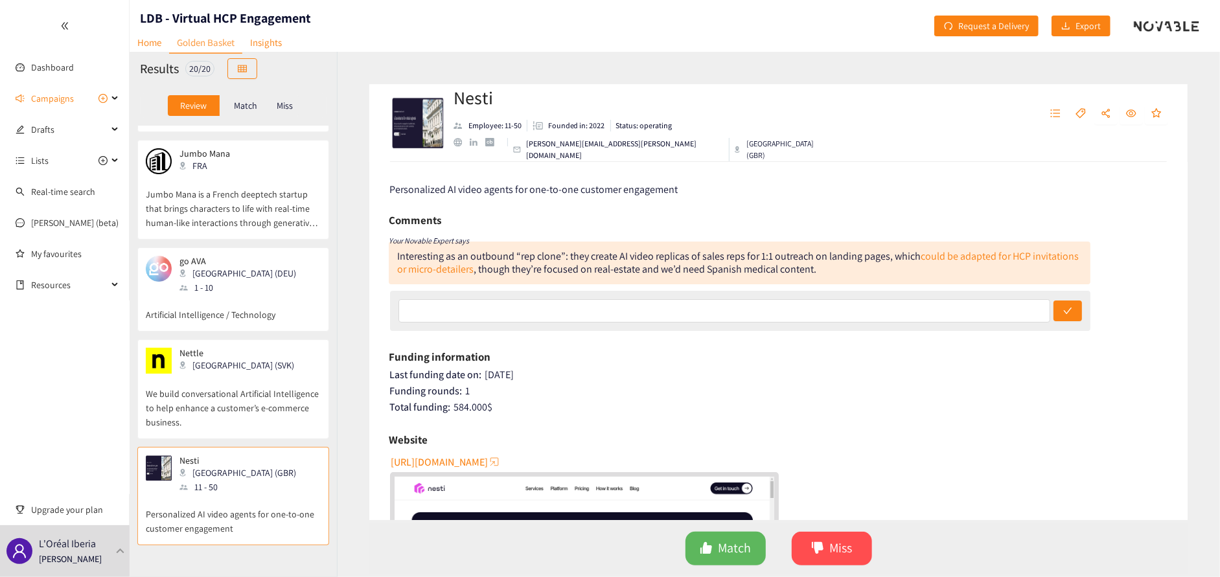
scroll to position [1360, 0]
click at [256, 302] on p "Artificial Intelligence / Technology" at bounding box center [233, 308] width 175 height 27
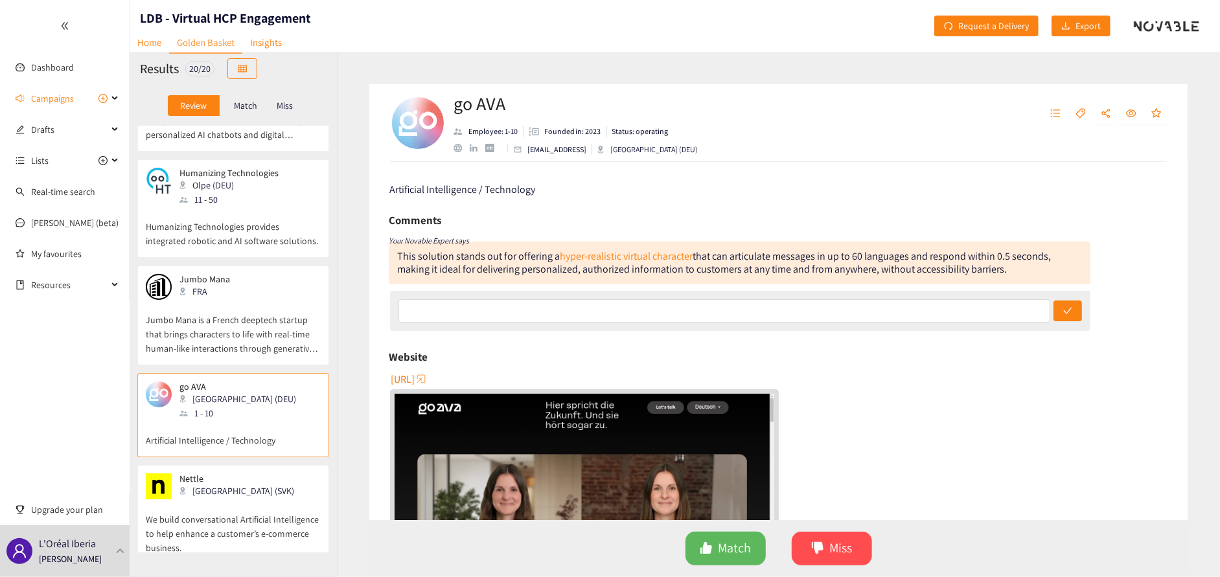
scroll to position [1231, 0]
click at [252, 305] on p "Jumbo Mana is a French deeptech startup that brings characters to life with rea…" at bounding box center [233, 332] width 175 height 56
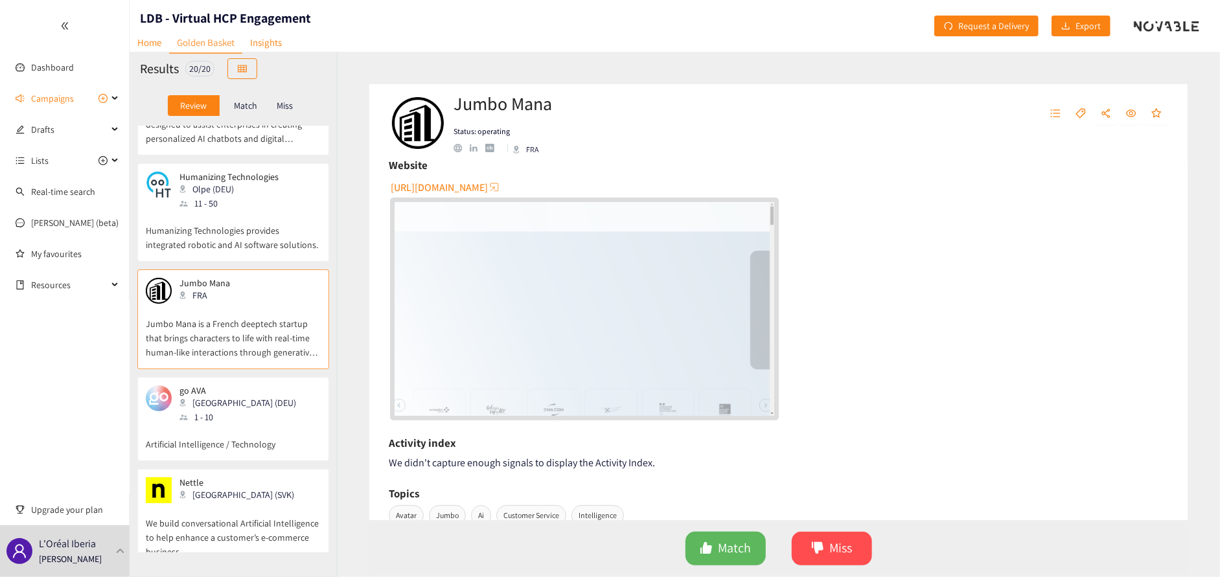
scroll to position [0, 0]
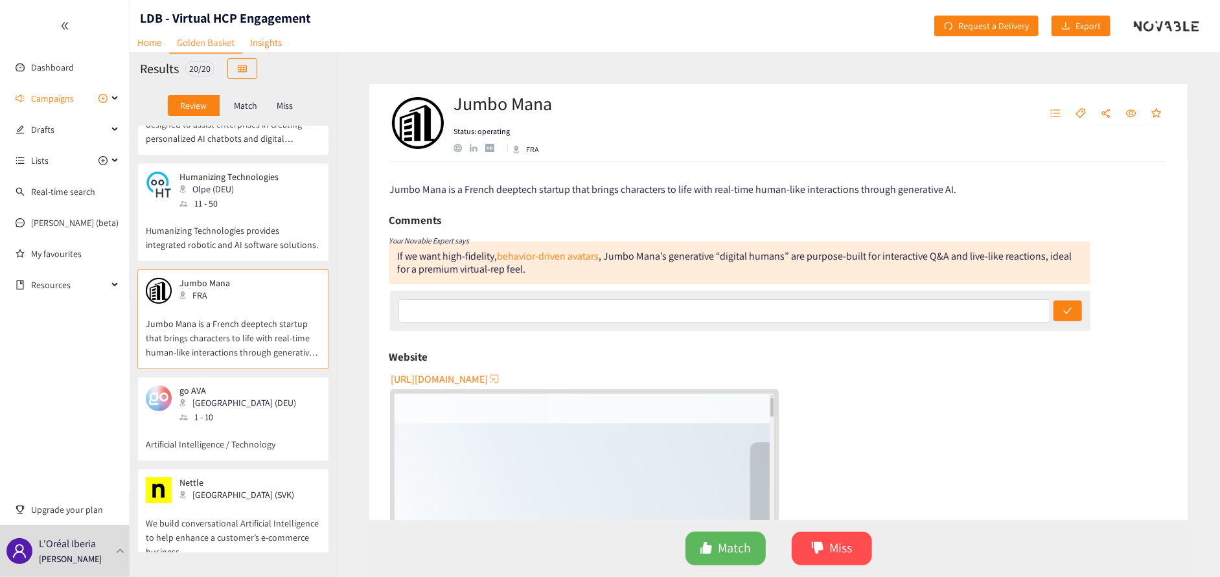
click at [218, 418] on div "1 - 10" at bounding box center [241, 417] width 124 height 14
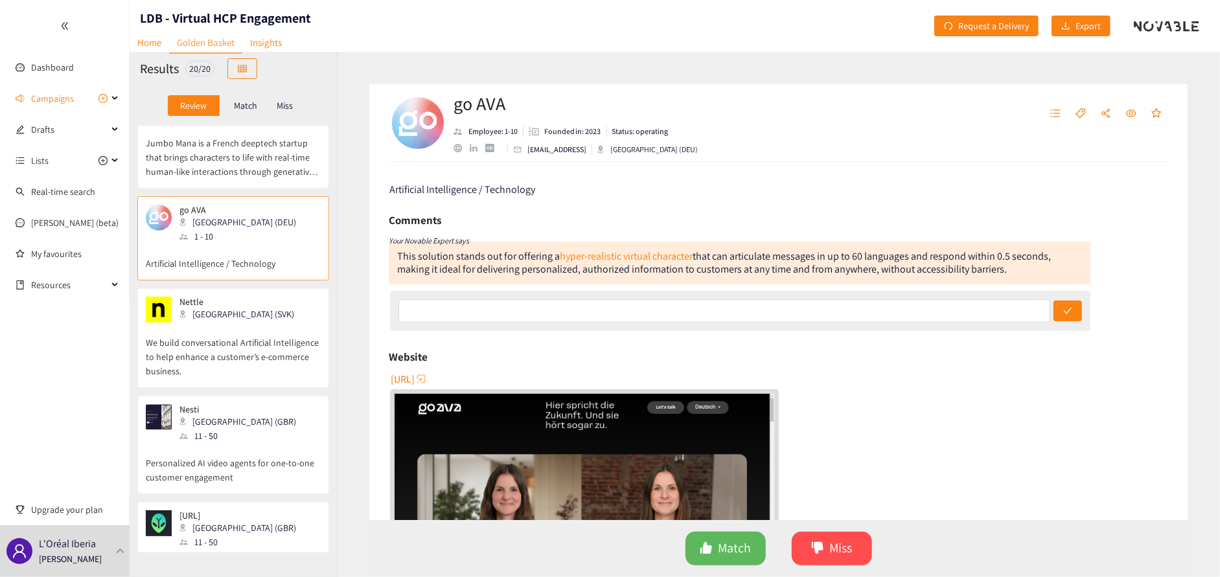
scroll to position [1425, 0]
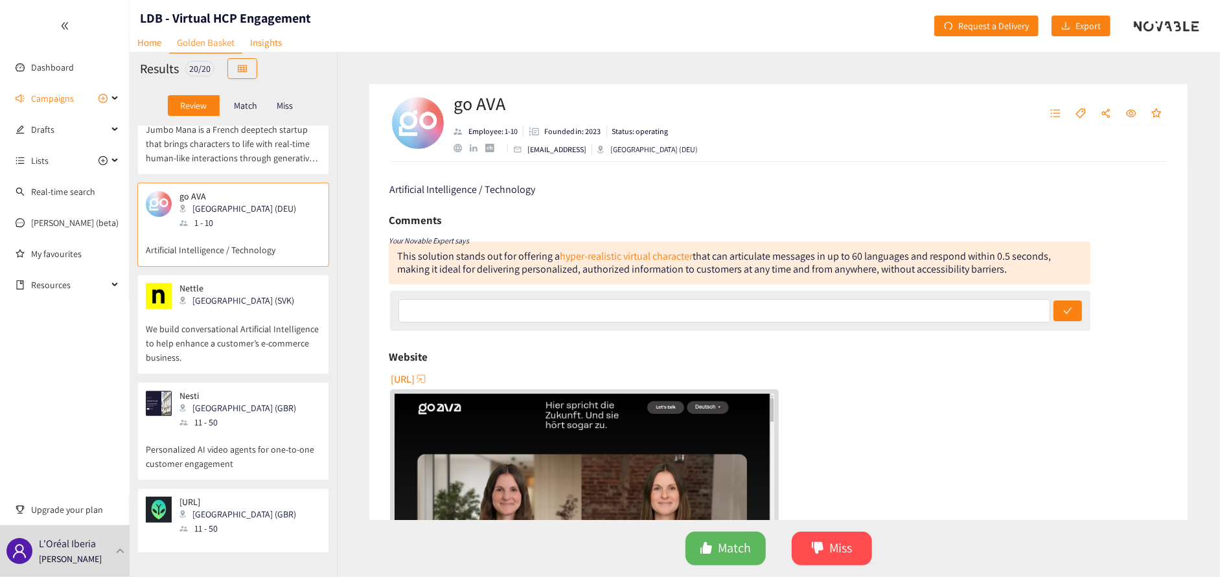
click at [231, 348] on p "We build conversational Artificial Intelligence to help enhance a customer’s e-…" at bounding box center [233, 337] width 175 height 56
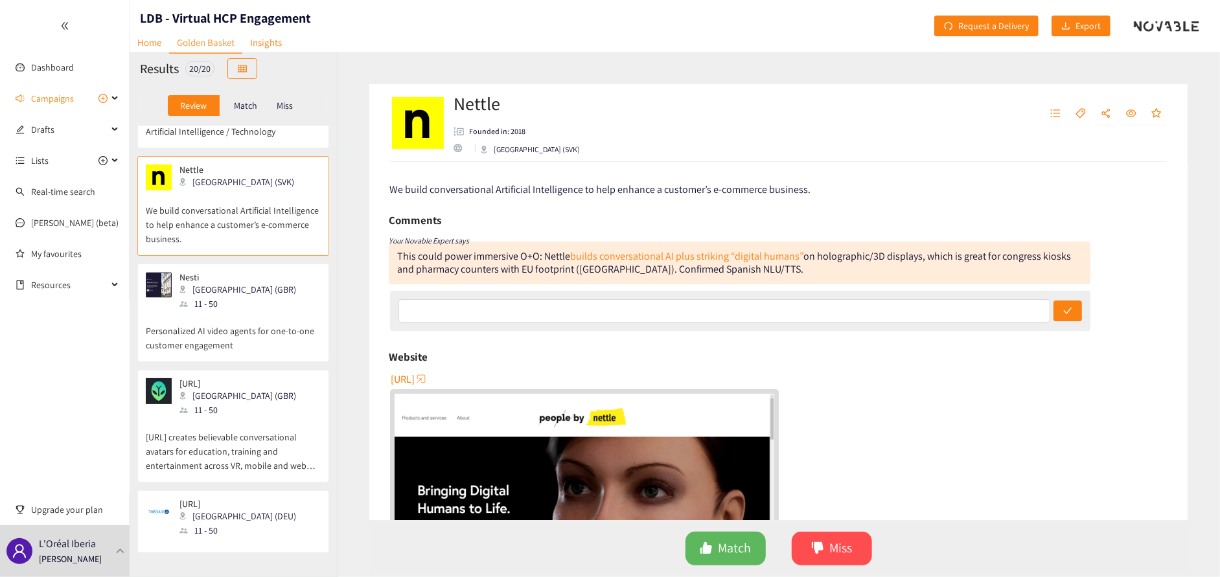
scroll to position [1555, 0]
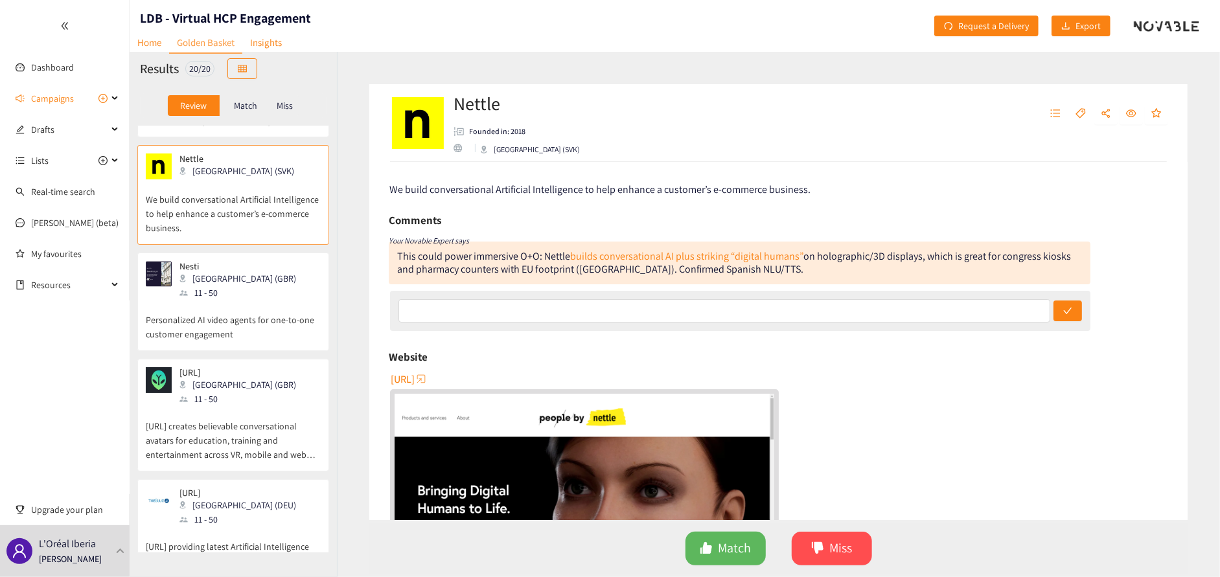
click at [231, 303] on p "Personalized AI video agents for one-to-one customer engagement" at bounding box center [233, 320] width 175 height 41
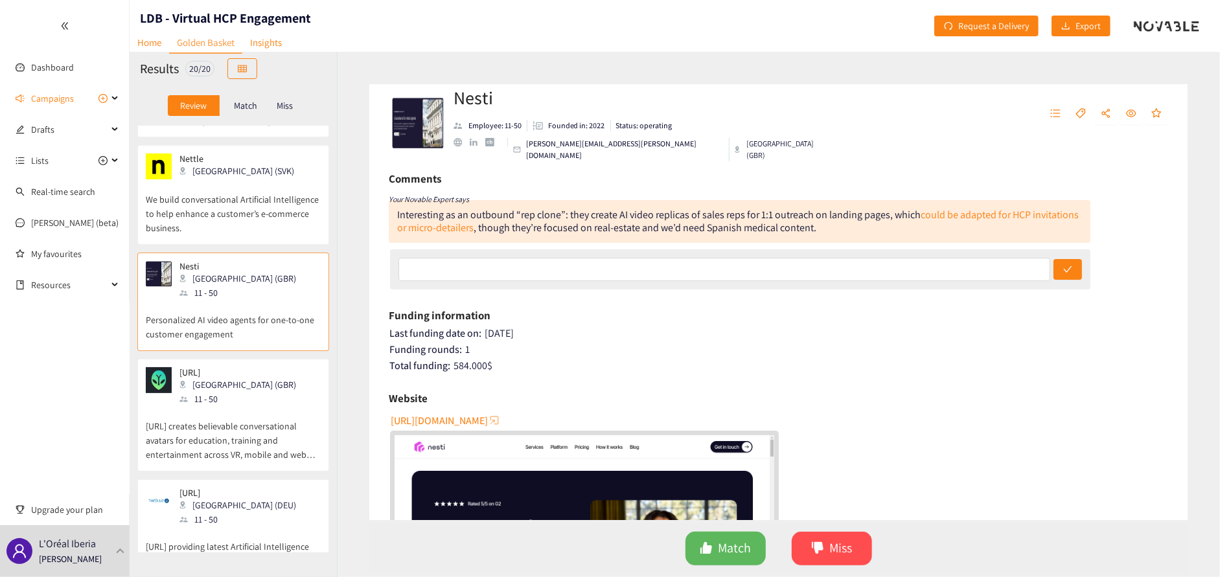
scroll to position [65, 0]
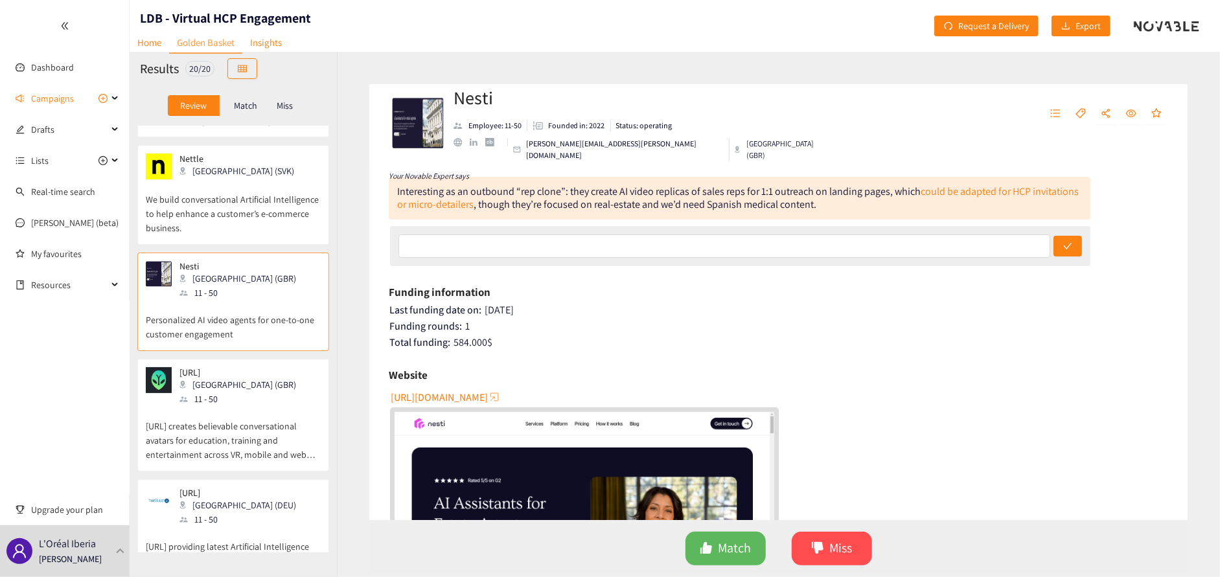
click at [470, 393] on span "[URL][DOMAIN_NAME]" at bounding box center [439, 397] width 97 height 16
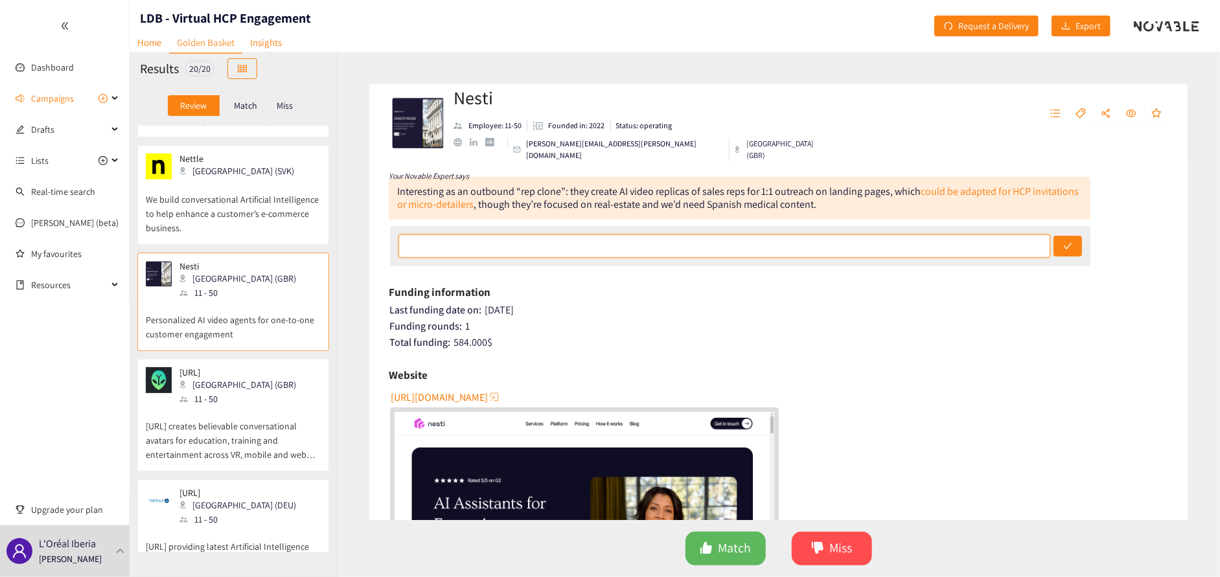
click at [493, 244] on input "text" at bounding box center [724, 246] width 652 height 23
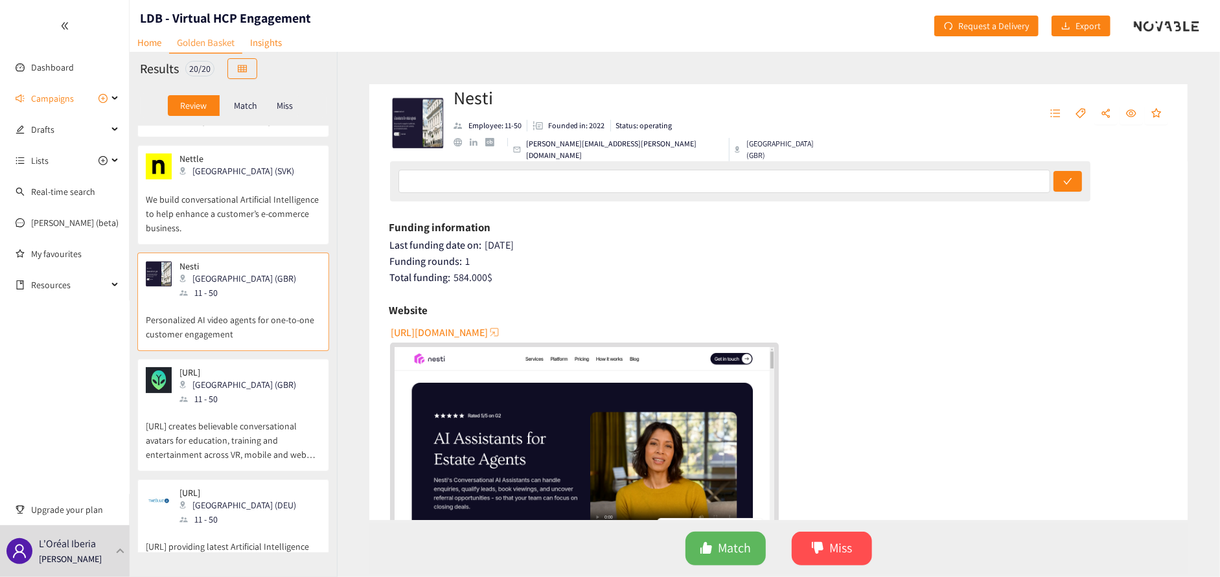
click at [228, 398] on div "11 - 50" at bounding box center [241, 399] width 124 height 14
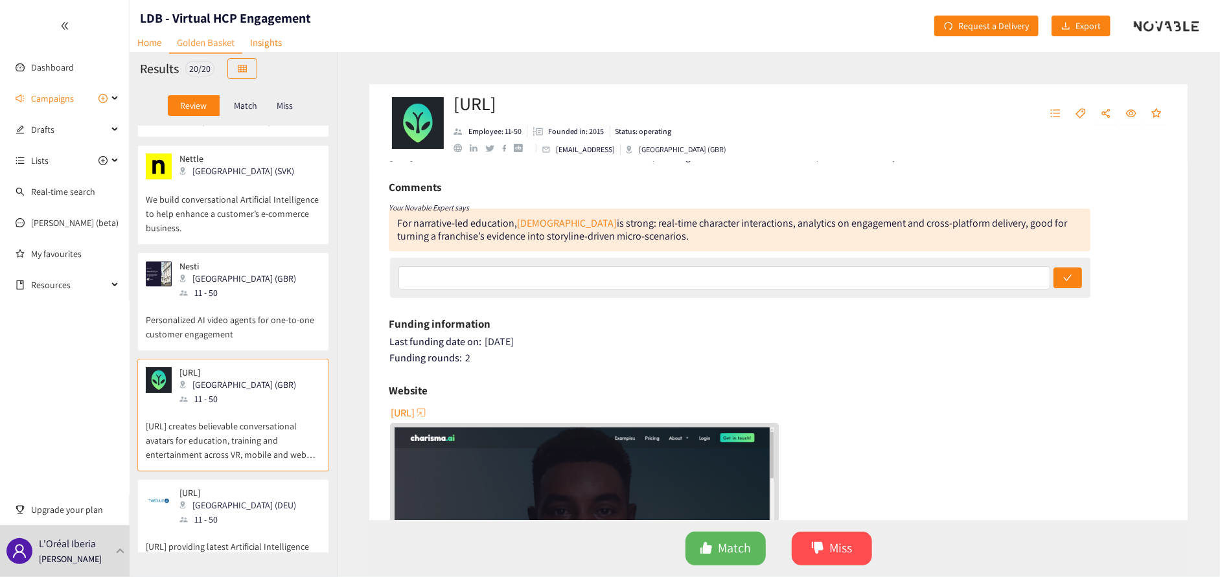
scroll to position [65, 0]
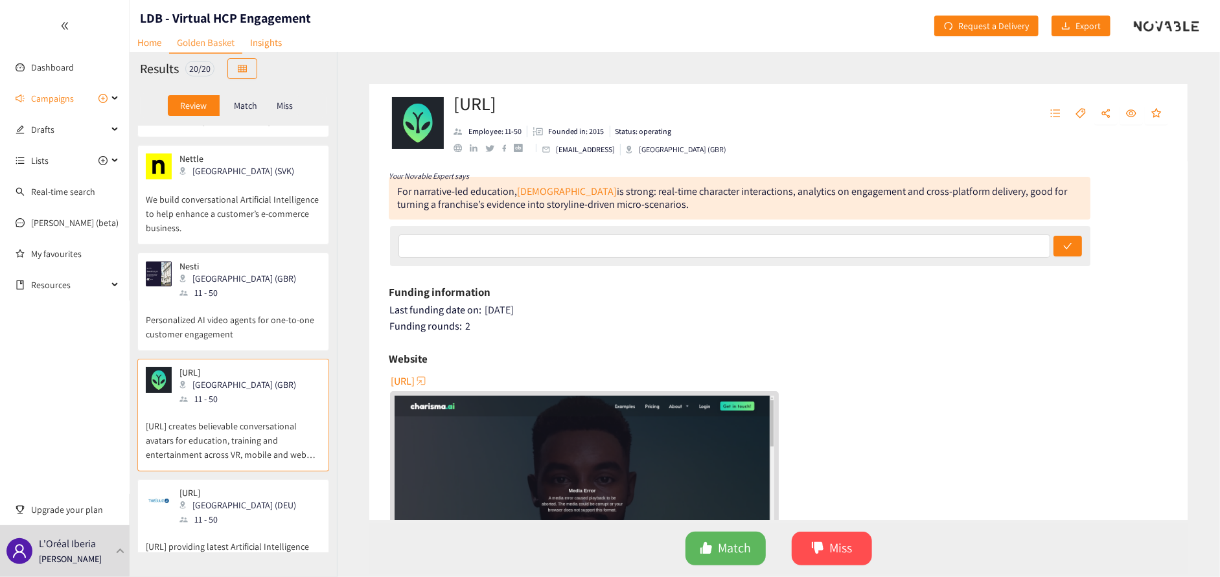
click at [415, 380] on span "[URL]" at bounding box center [403, 381] width 24 height 16
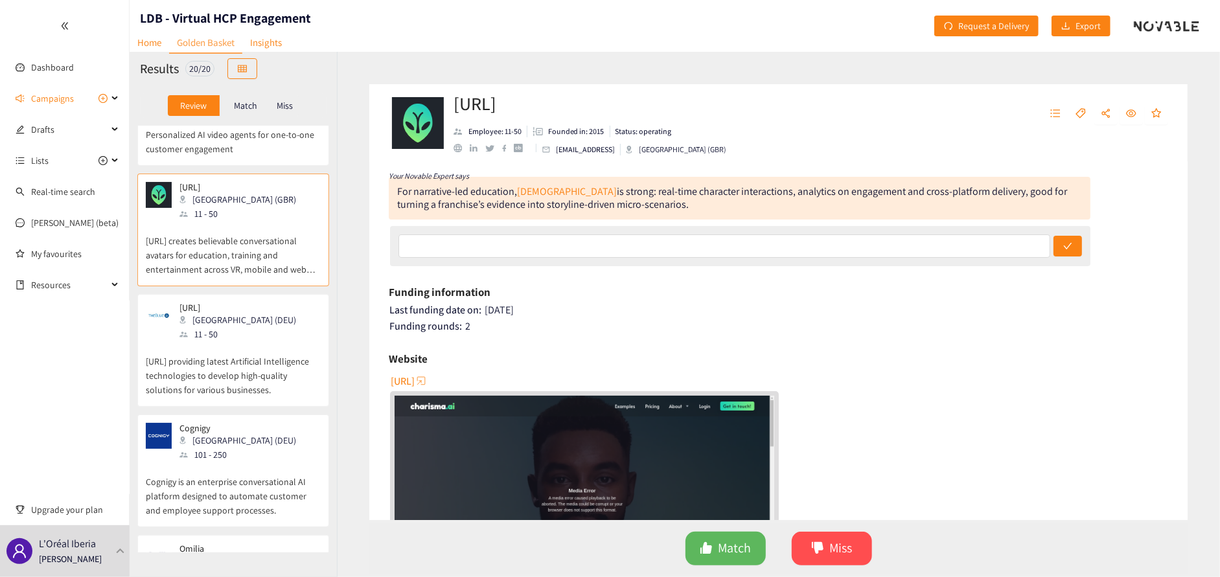
scroll to position [1749, 0]
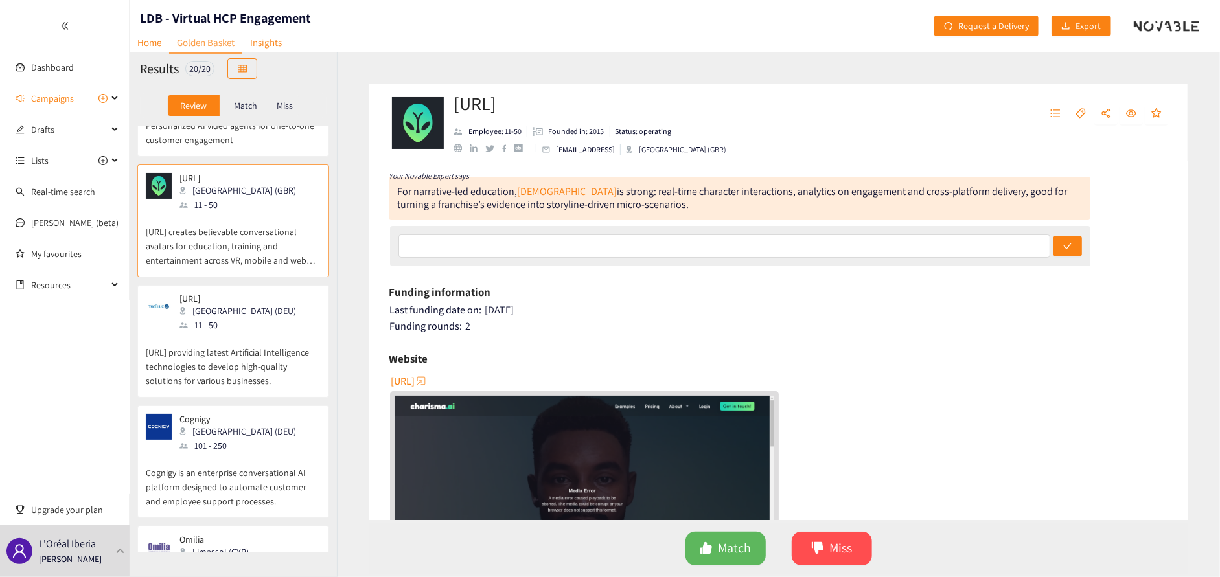
click at [225, 328] on div "11 - 50" at bounding box center [241, 325] width 124 height 14
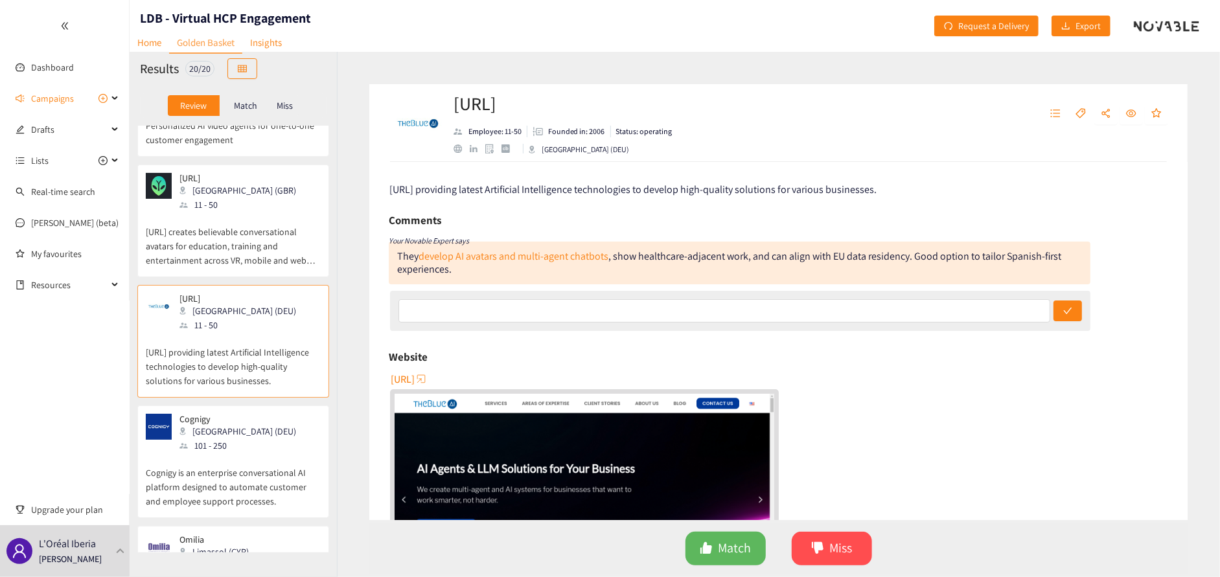
click at [415, 377] on span "[URL]" at bounding box center [403, 379] width 24 height 16
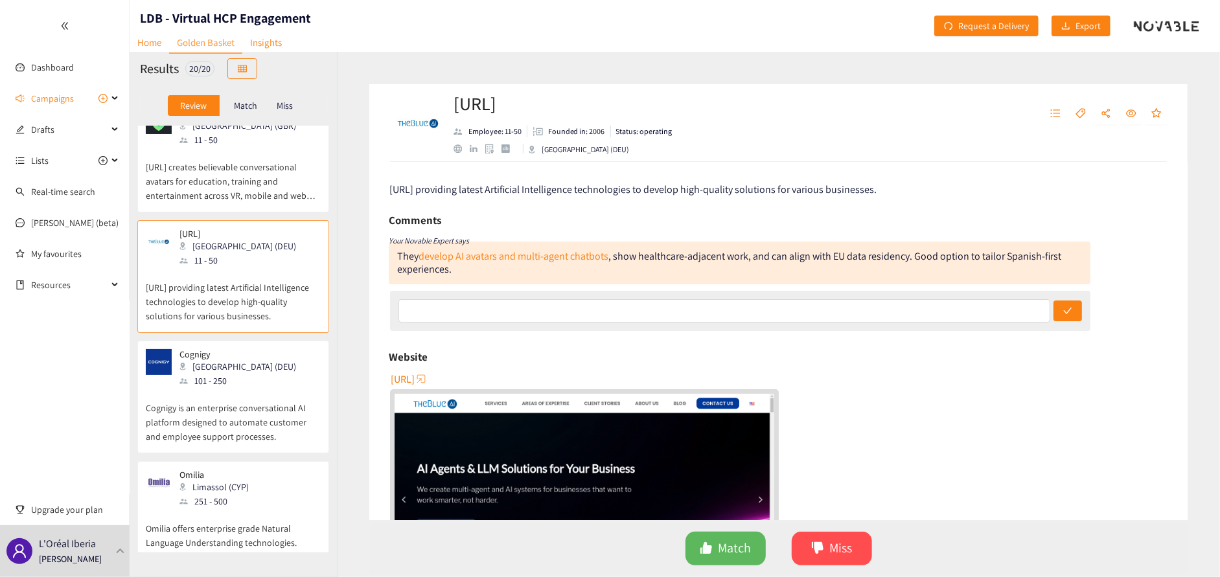
scroll to position [1827, 0]
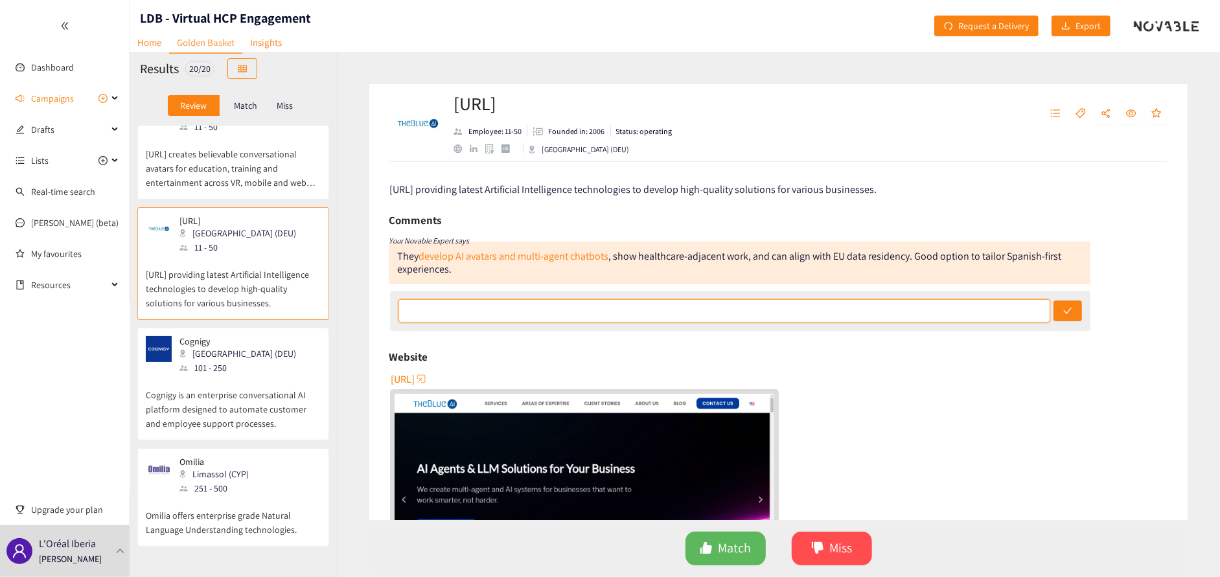
click at [522, 311] on input "text" at bounding box center [724, 310] width 652 height 23
type input "been operating for almost 20 years now.. this is almost like a consulting compa…"
click at [1053, 301] on button "submit" at bounding box center [1067, 311] width 29 height 21
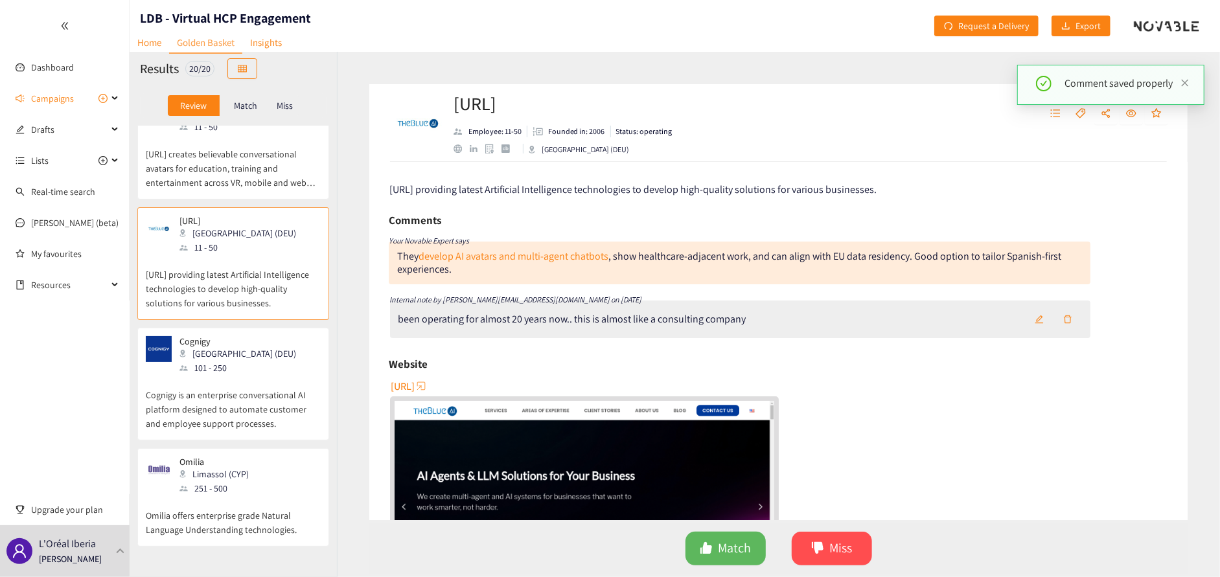
click at [220, 380] on p "Cognigy is an enterprise conversational AI platform designed to automate custom…" at bounding box center [233, 403] width 175 height 56
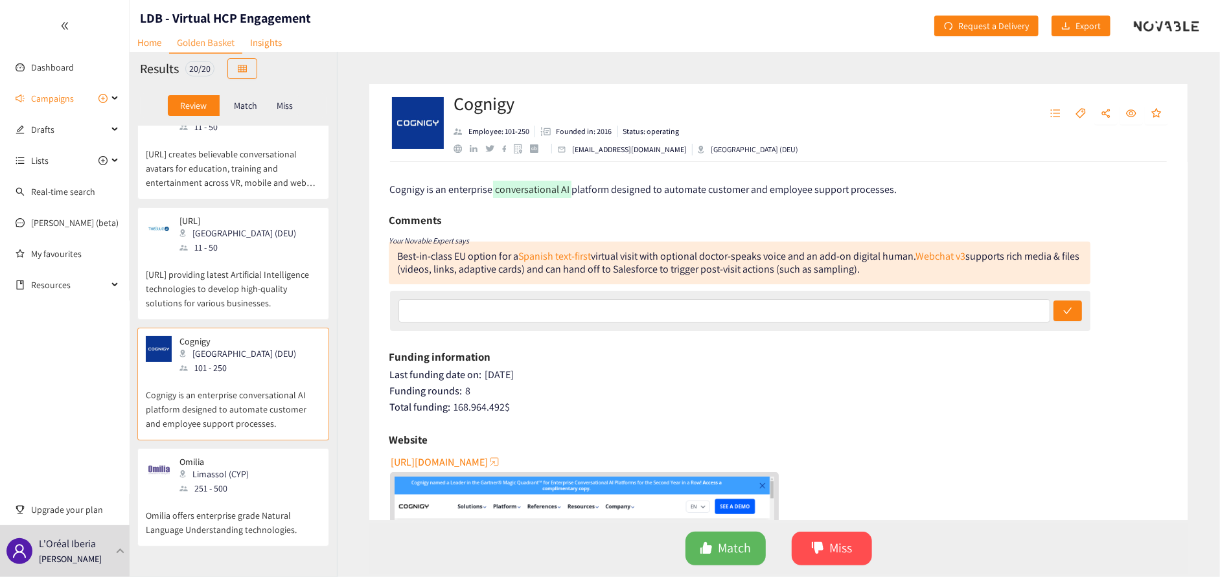
click at [443, 461] on span "[URL][DOMAIN_NAME]" at bounding box center [439, 462] width 97 height 16
click at [216, 509] on p "Omilia offers enterprise grade Natural Language Understanding technologies." at bounding box center [233, 516] width 175 height 41
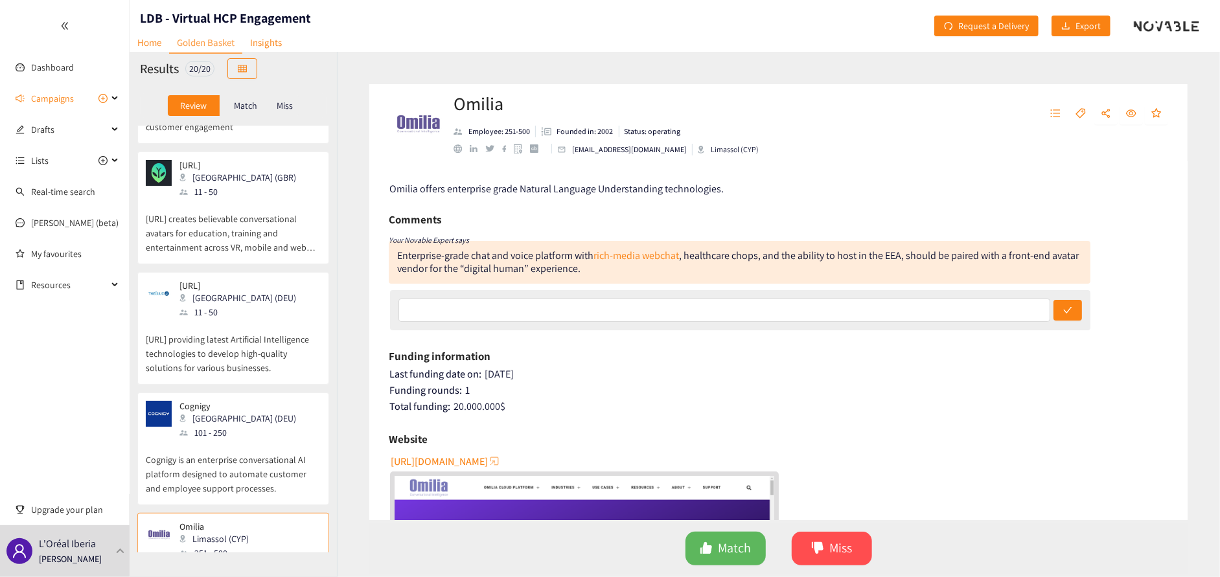
scroll to position [0, 0]
click at [488, 456] on div "button" at bounding box center [494, 461] width 13 height 13
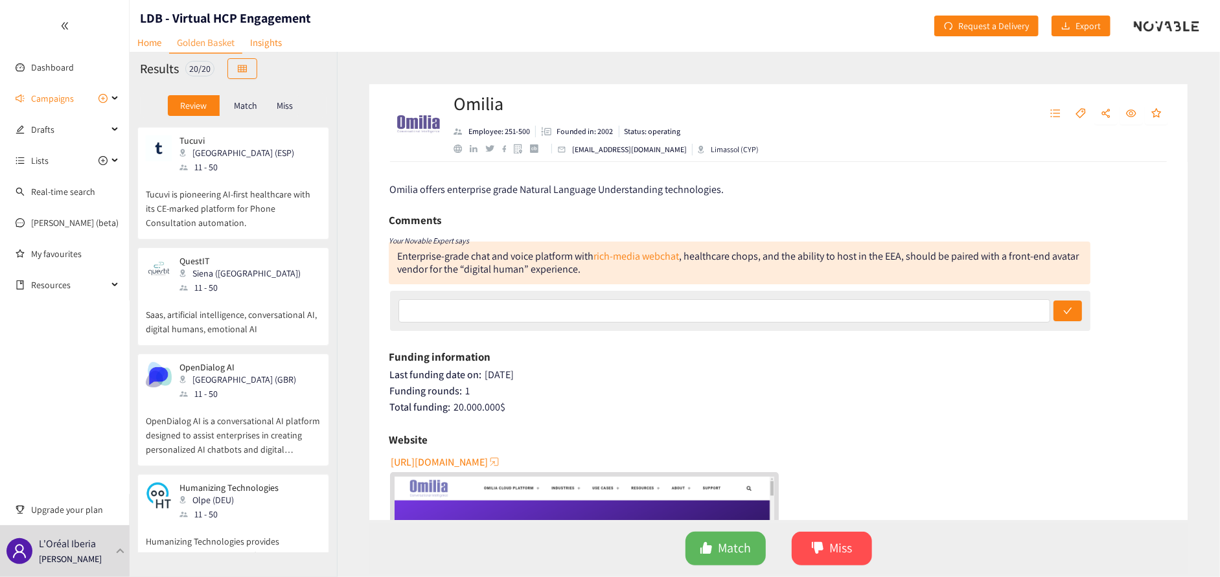
scroll to position [855, 0]
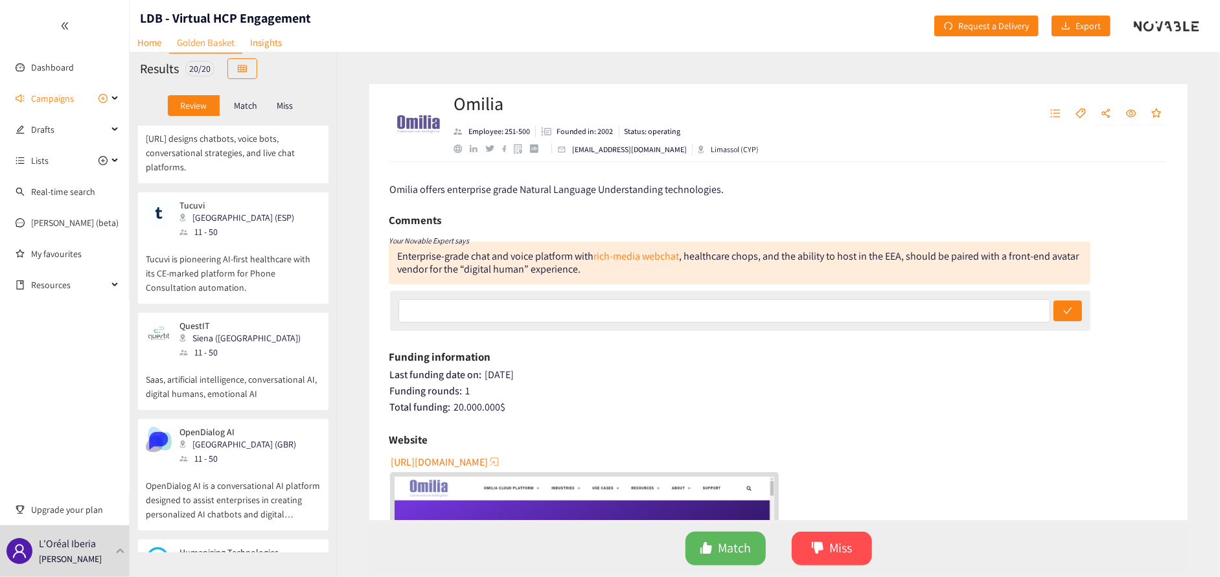
click at [264, 341] on div "QuestIT Siena ([GEOGRAPHIC_DATA]) 11 - 50" at bounding box center [233, 340] width 175 height 39
